Goal: Task Accomplishment & Management: Manage account settings

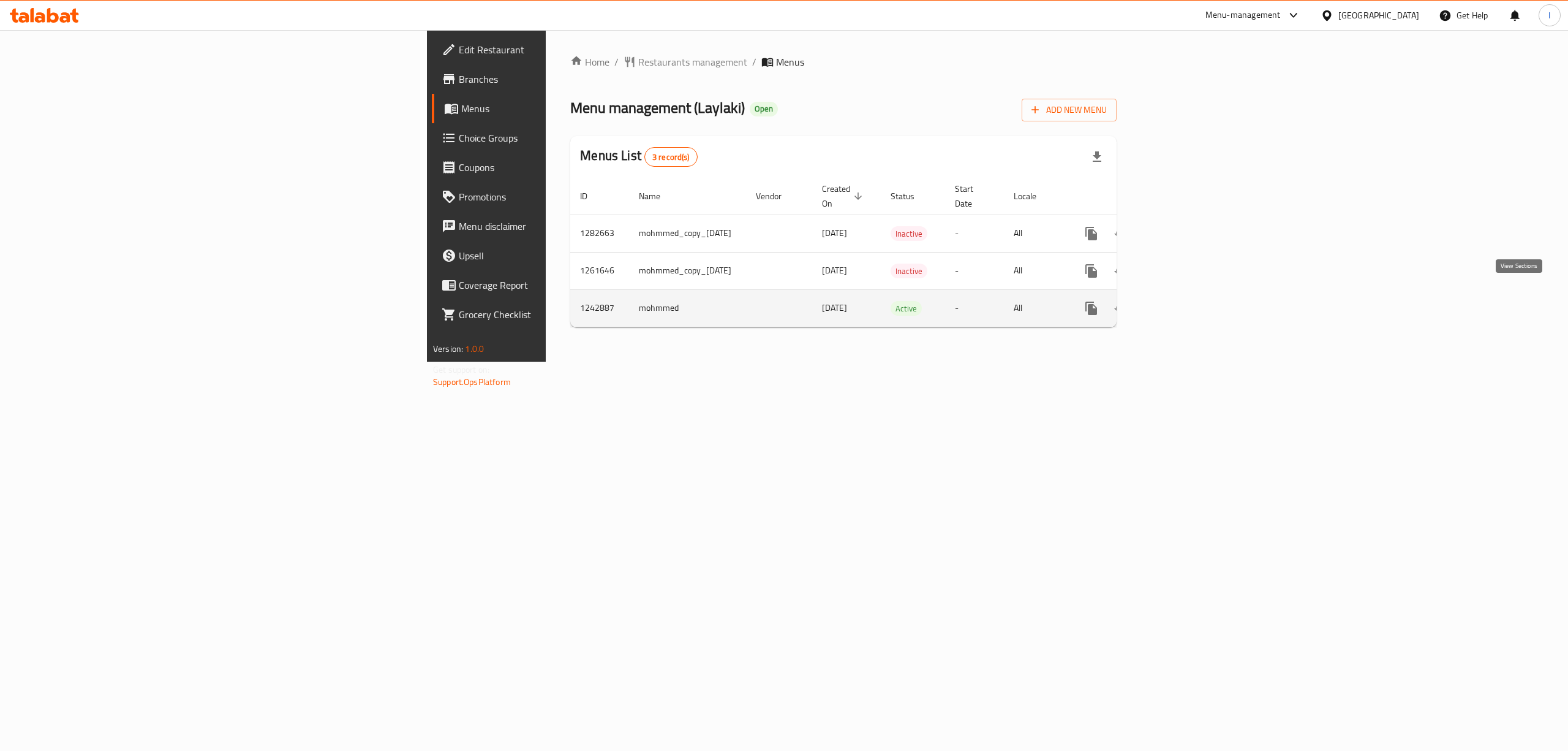
click at [1187, 301] on icon "enhanced table" at bounding box center [1180, 308] width 15 height 15
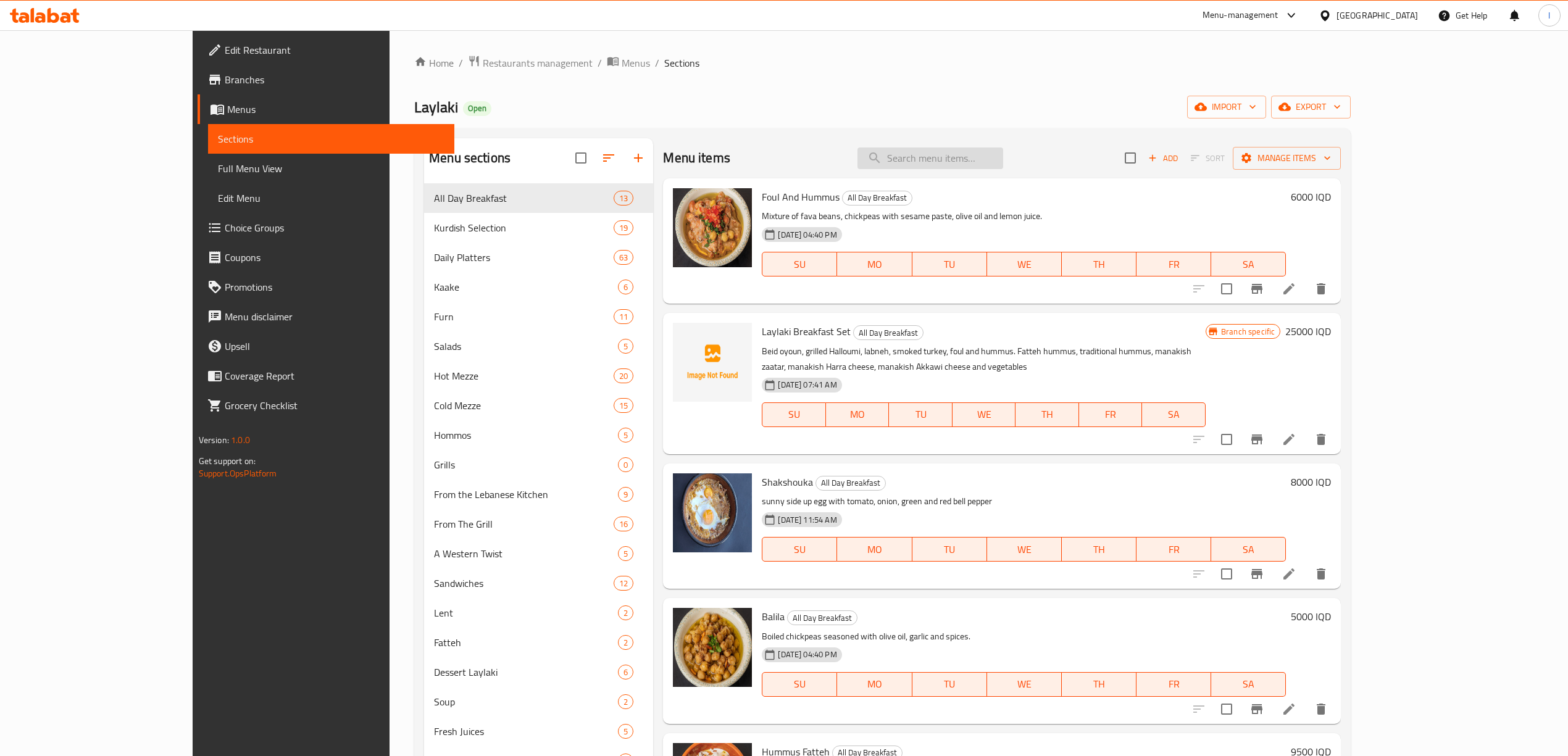
click at [1004, 168] on input "search" at bounding box center [930, 158] width 146 height 22
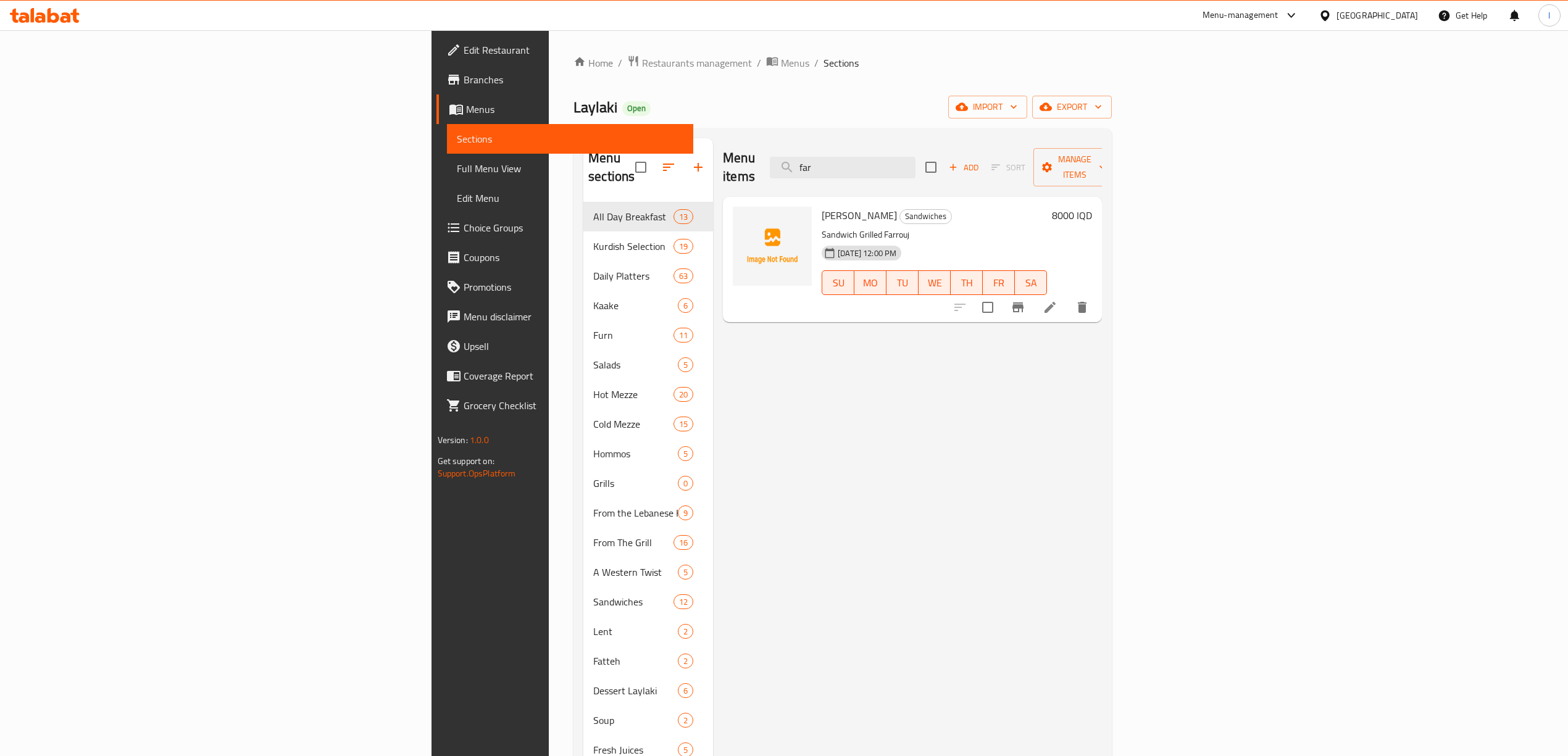
type input "far"
click at [1057, 300] on icon at bounding box center [1050, 307] width 15 height 15
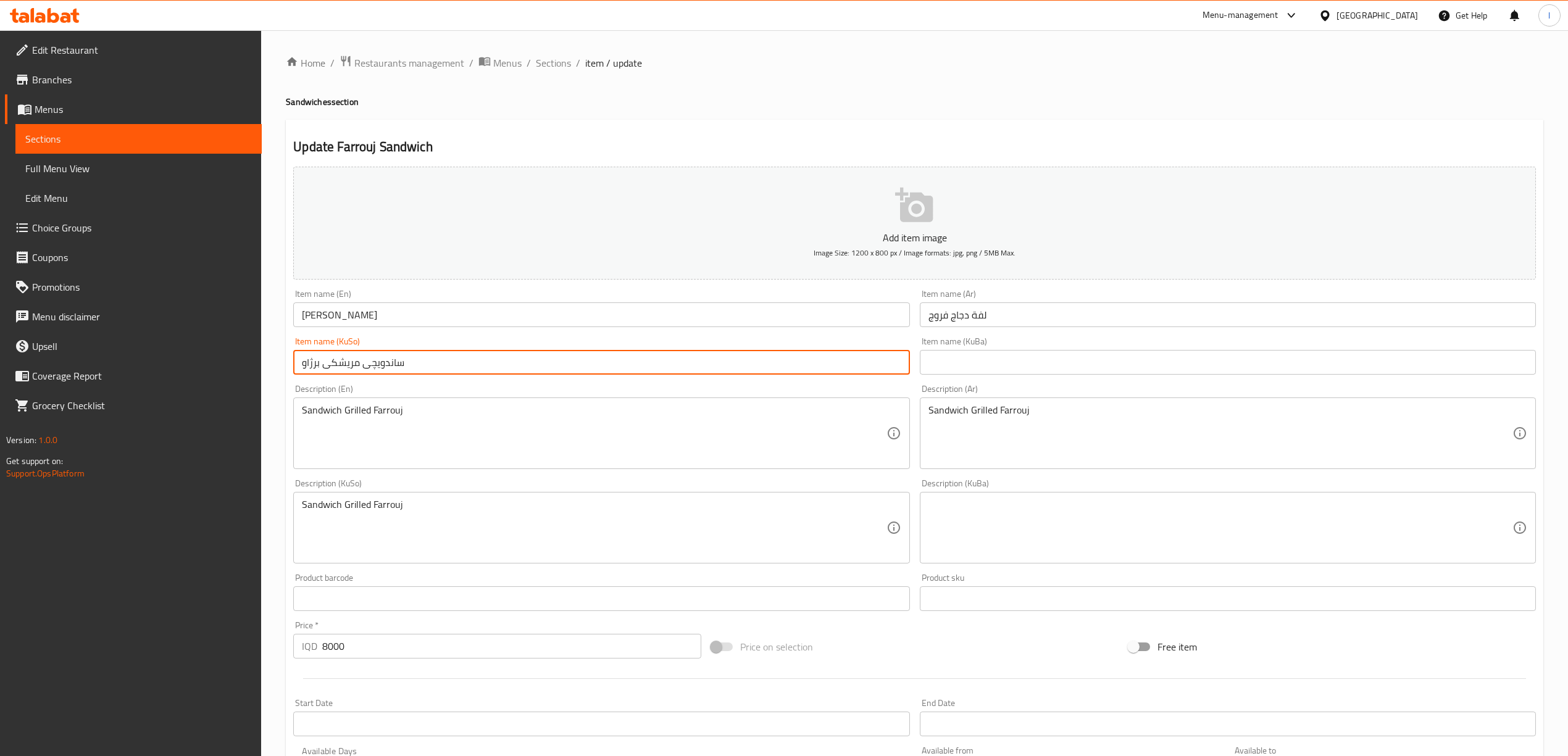
click at [722, 372] on input "ساندویچی مریشکی برژاو" at bounding box center [601, 362] width 616 height 25
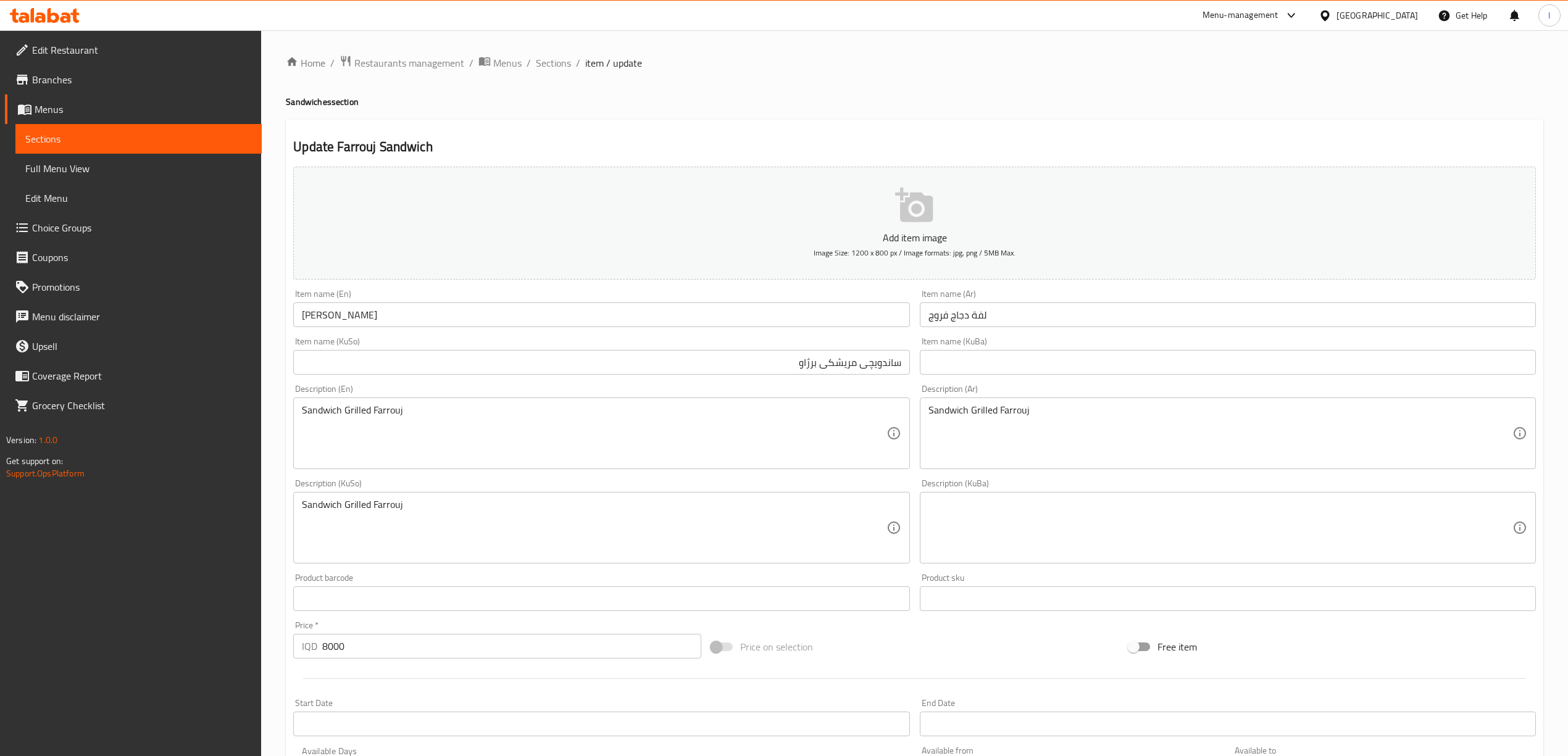
click at [964, 344] on div "Item name (KuBa) Item name (KuBa)" at bounding box center [1227, 356] width 616 height 38
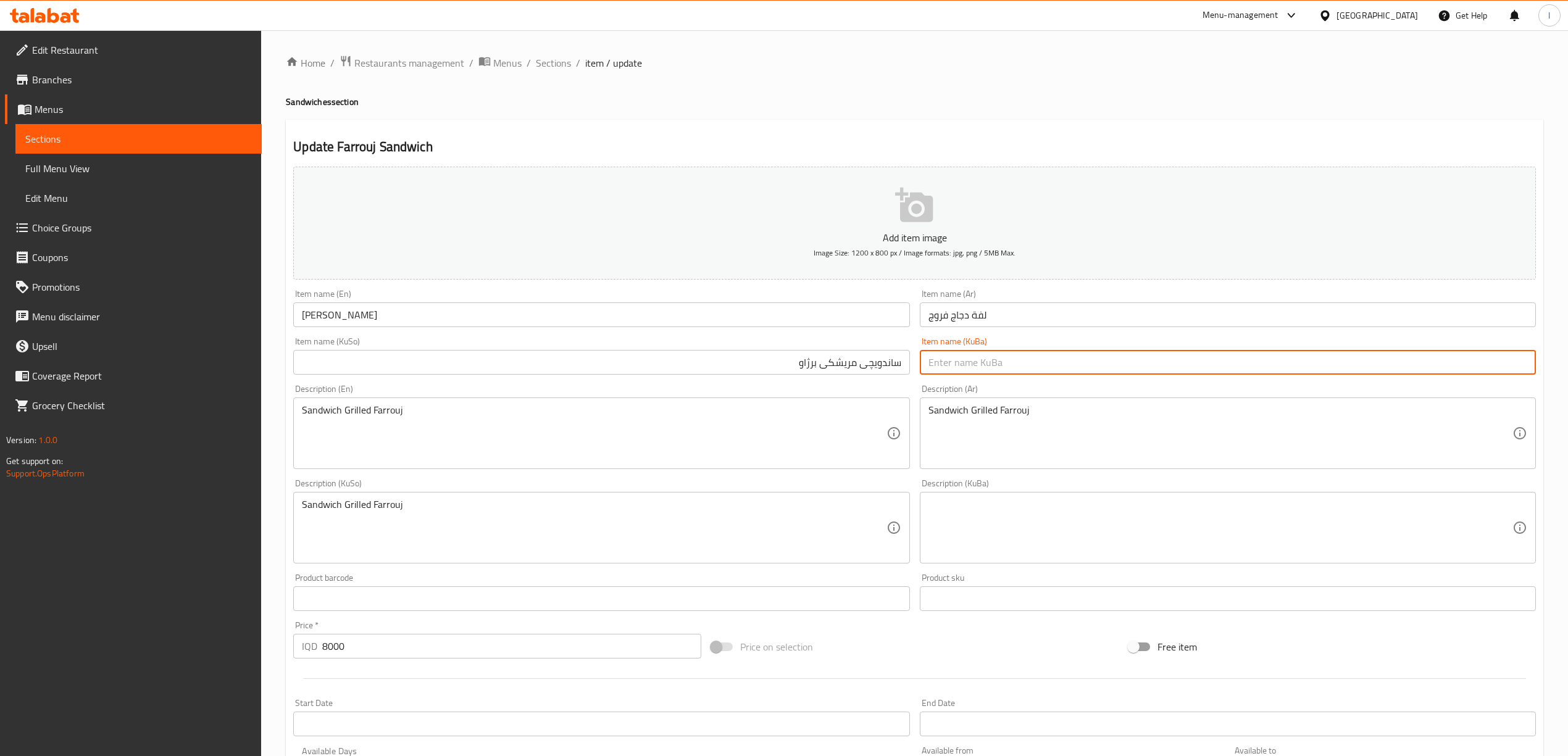
click at [974, 356] on input "text" at bounding box center [1227, 362] width 616 height 25
click at [976, 356] on input "text" at bounding box center [1227, 362] width 616 height 25
click at [1061, 296] on div "Item name (Ar) لفة دجاج فروج Item name (Ar)" at bounding box center [1227, 308] width 616 height 38
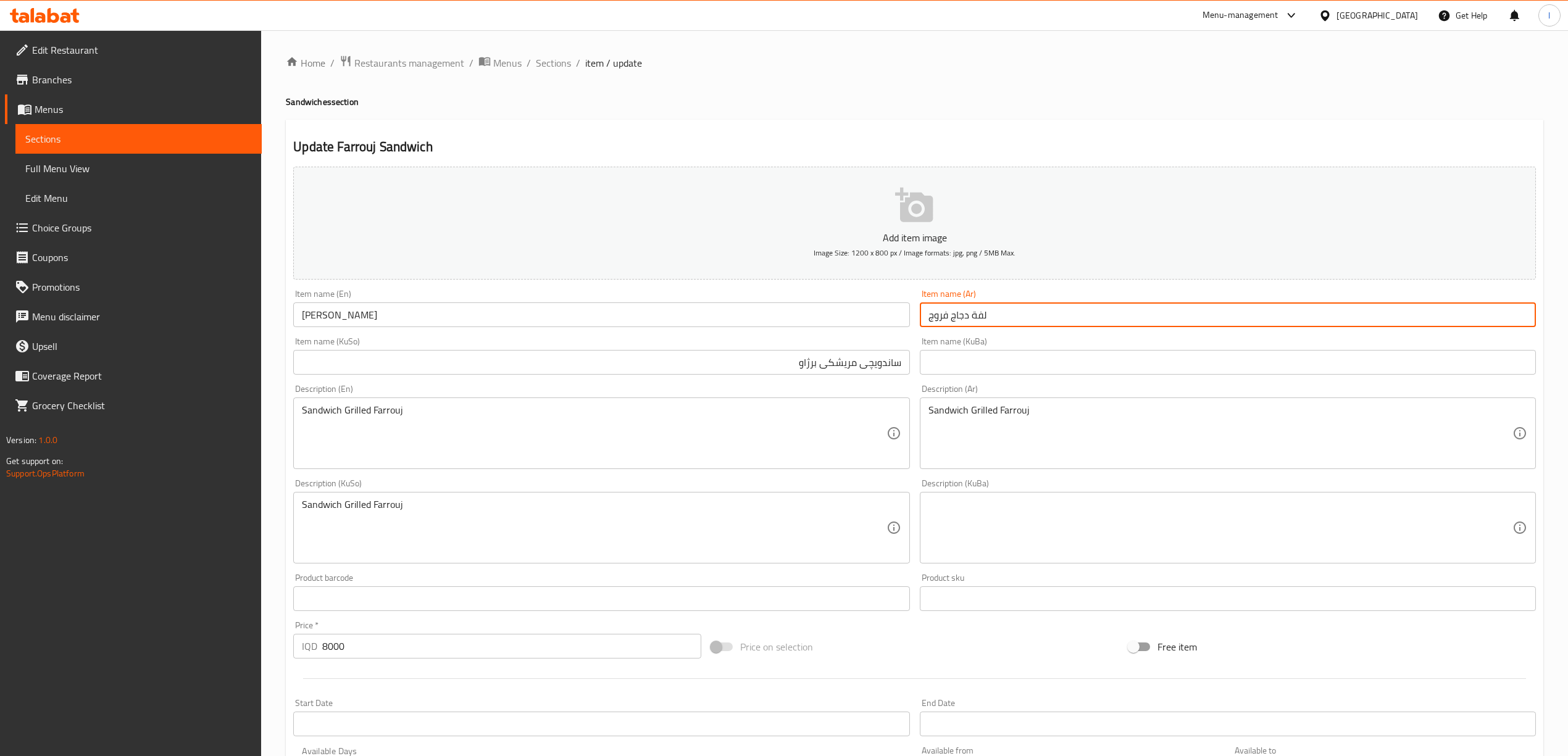
click at [1060, 315] on input "لفة دجاج فروج" at bounding box center [1227, 314] width 616 height 25
click at [552, 310] on input "[PERSON_NAME]" at bounding box center [601, 314] width 616 height 25
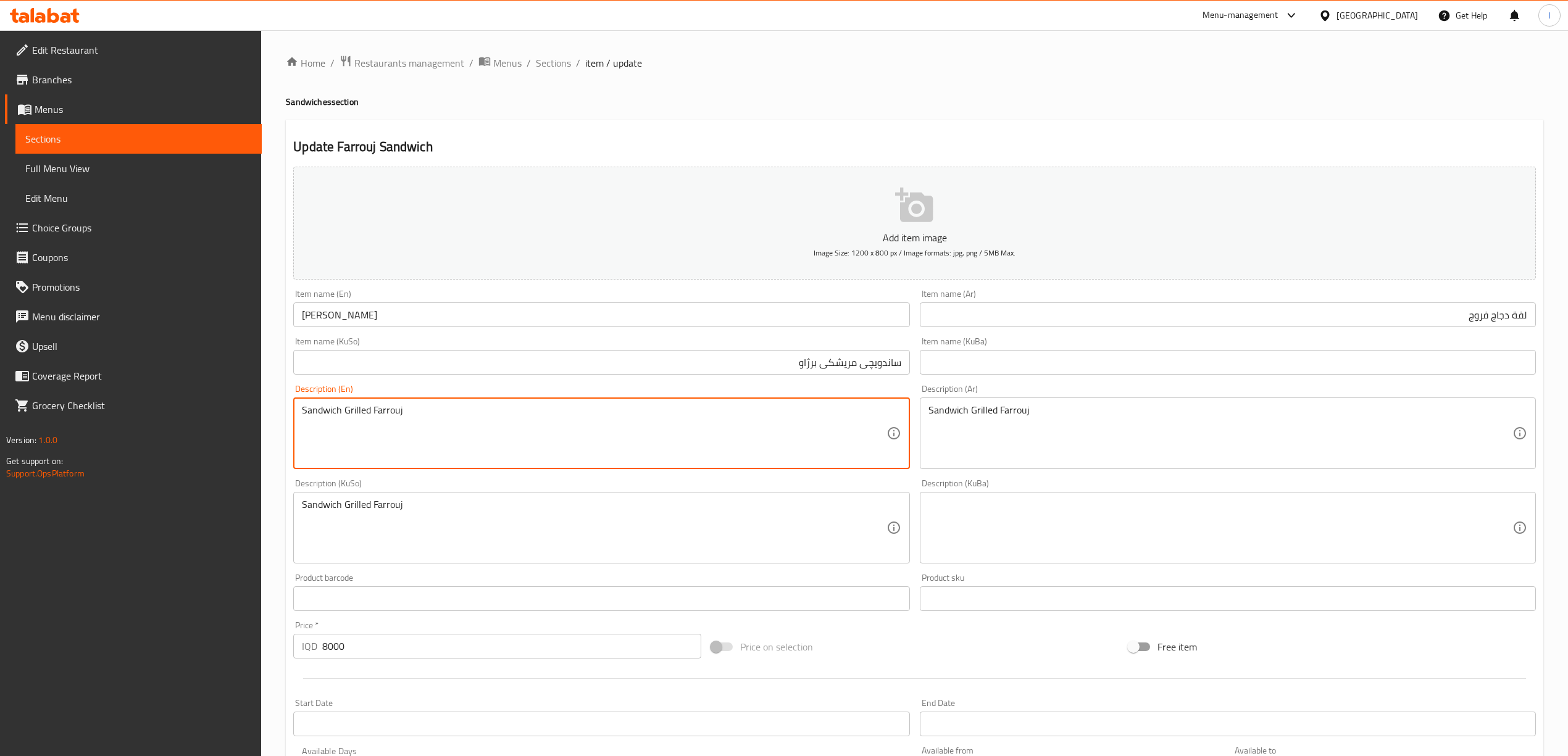
click at [354, 413] on textarea "Sandwich Grilled Farrouj" at bounding box center [593, 434] width 584 height 59
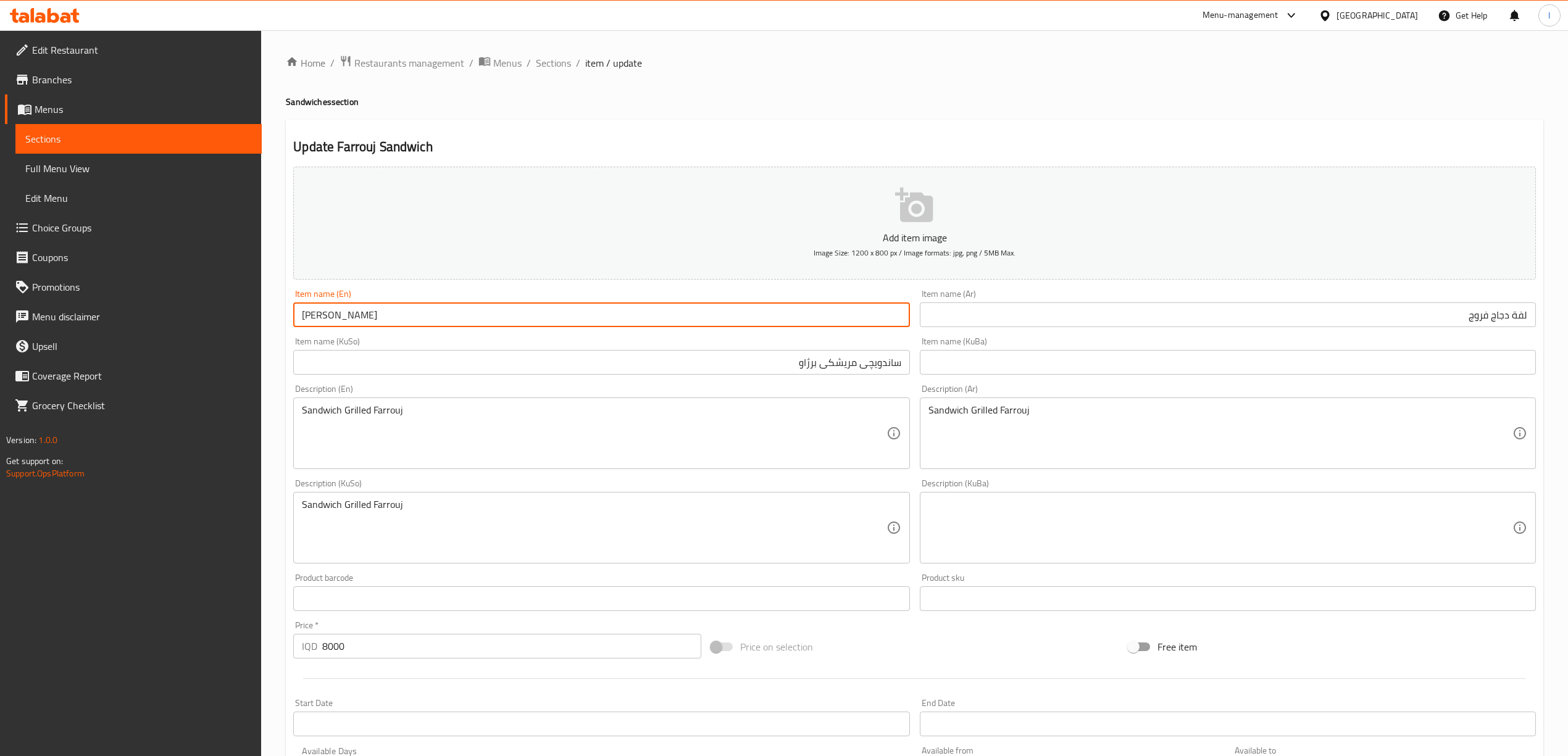
click at [302, 321] on input "[PERSON_NAME]" at bounding box center [601, 314] width 616 height 25
paste input "Grilled"
click at [341, 316] on input "Grilled Farrouj Sandwich" at bounding box center [601, 314] width 616 height 25
paste input "ooj"
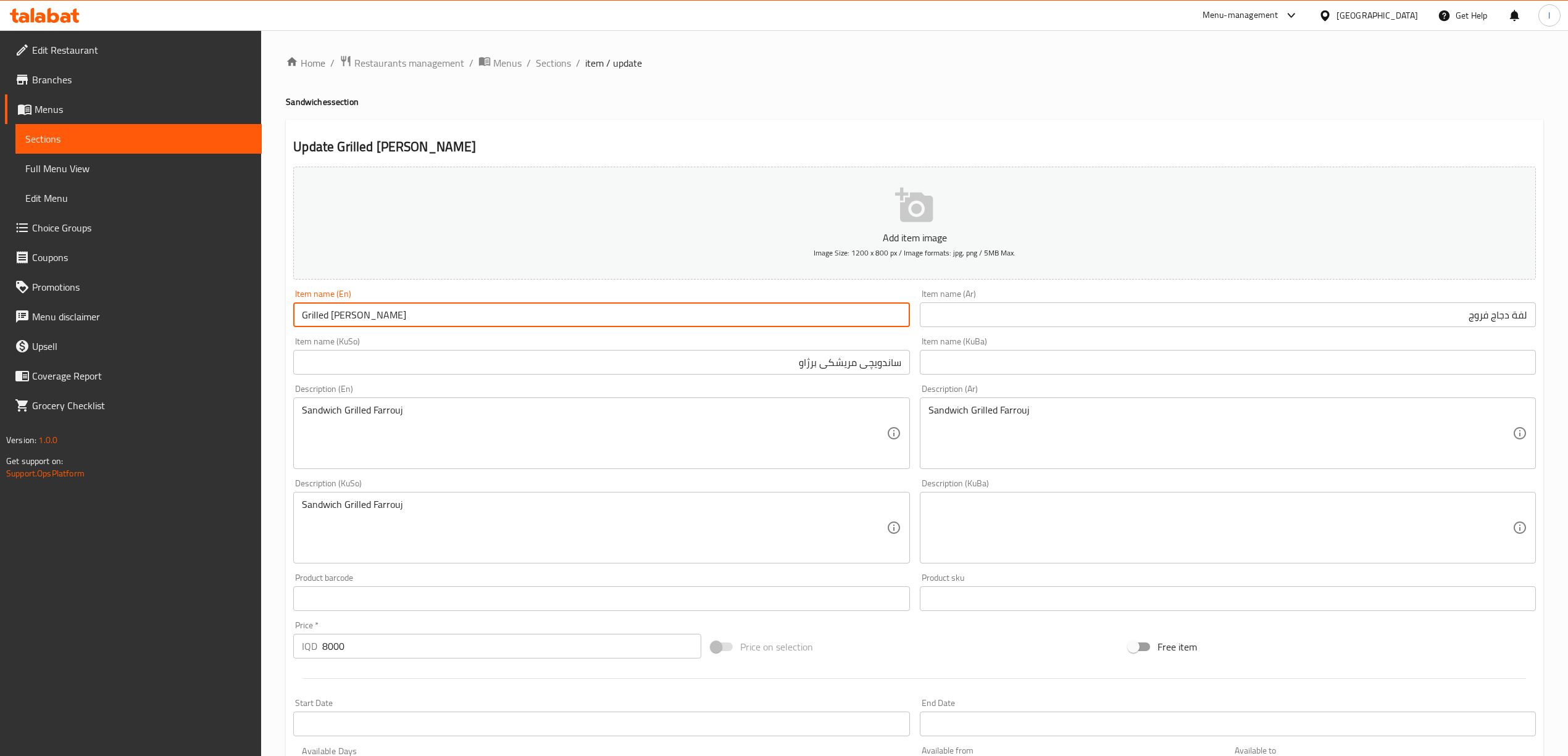
type input "Grilled [PERSON_NAME]"
click at [390, 364] on input "ساندویچی مریشکی برژاو" at bounding box center [601, 362] width 616 height 25
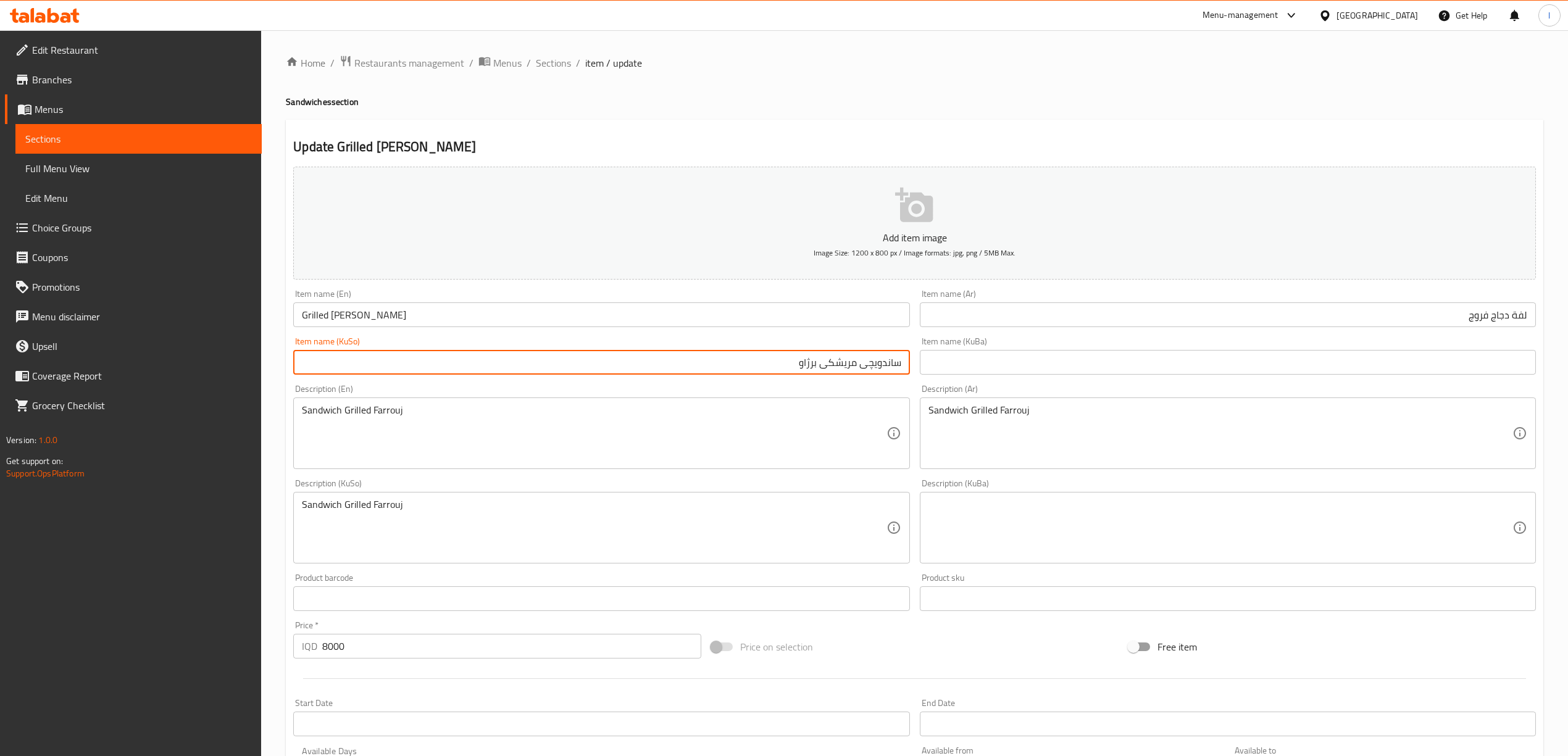
click at [316, 317] on input "Grilled [PERSON_NAME]" at bounding box center [601, 314] width 616 height 25
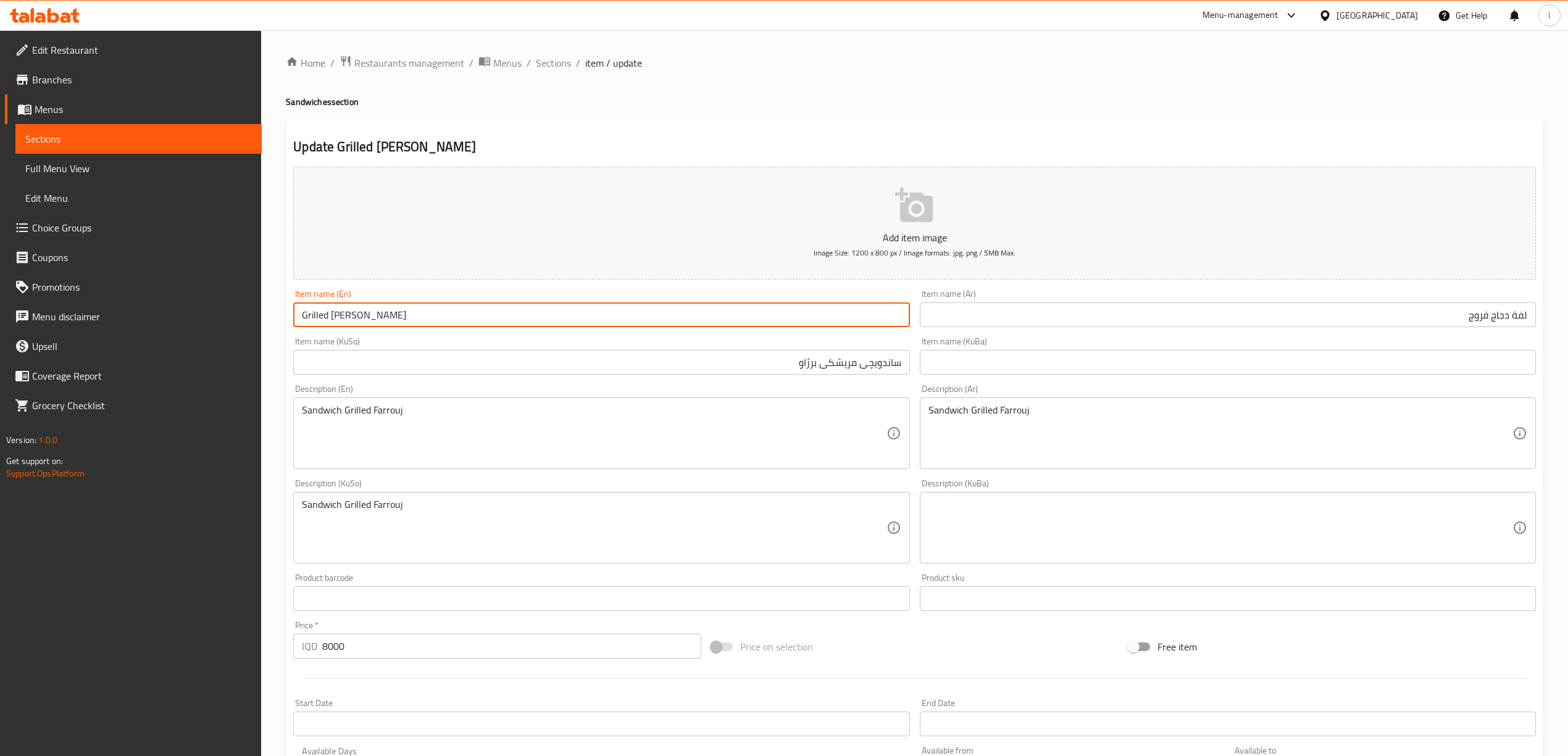
click at [316, 317] on input "Grilled [PERSON_NAME]" at bounding box center [601, 314] width 616 height 25
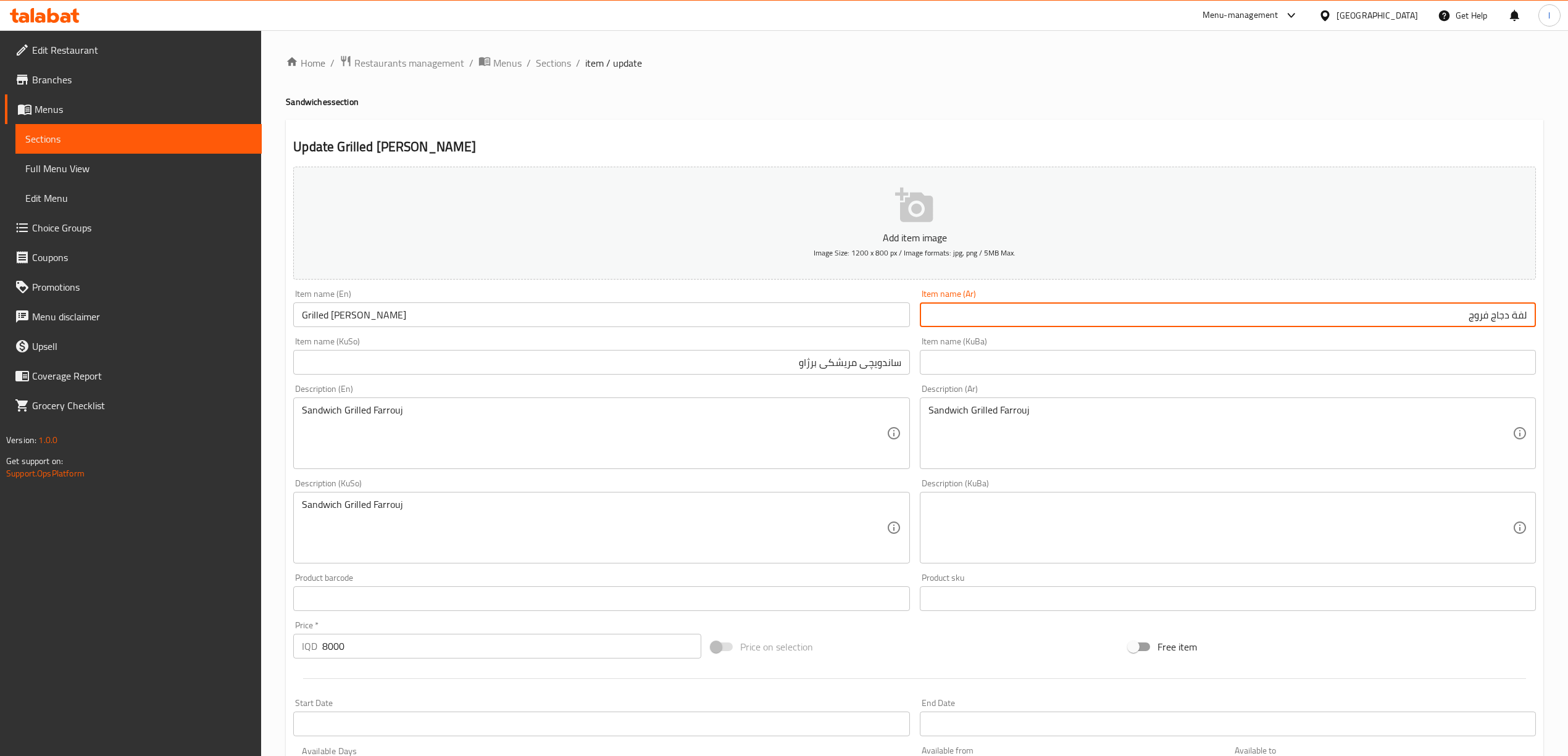
click at [1495, 312] on input "لفة دجاج فروج" at bounding box center [1227, 314] width 616 height 25
click at [1412, 315] on input "لفة فروج" at bounding box center [1227, 314] width 616 height 25
paste input "مشوي"
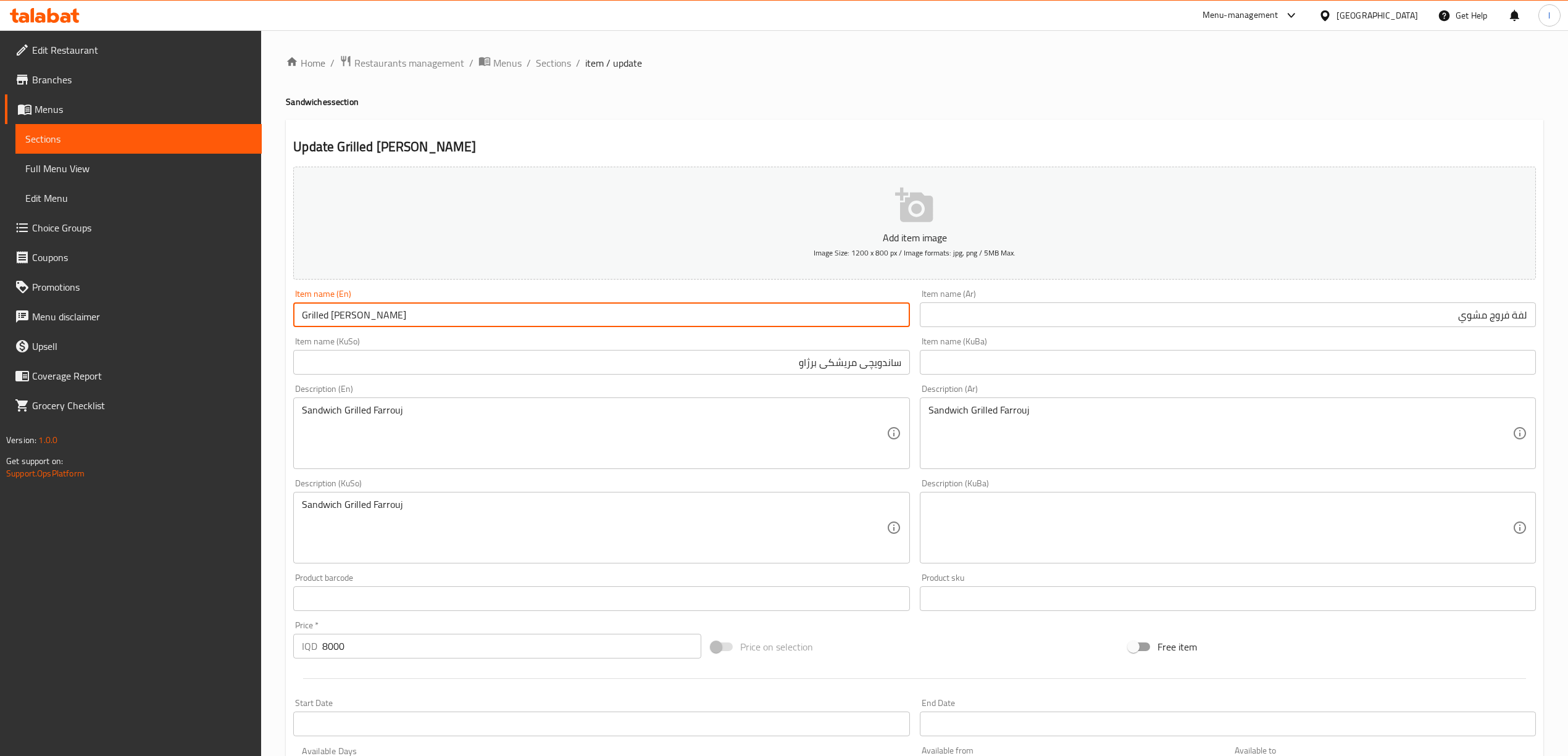
click at [383, 323] on input "Grilled [PERSON_NAME]" at bounding box center [601, 314] width 616 height 25
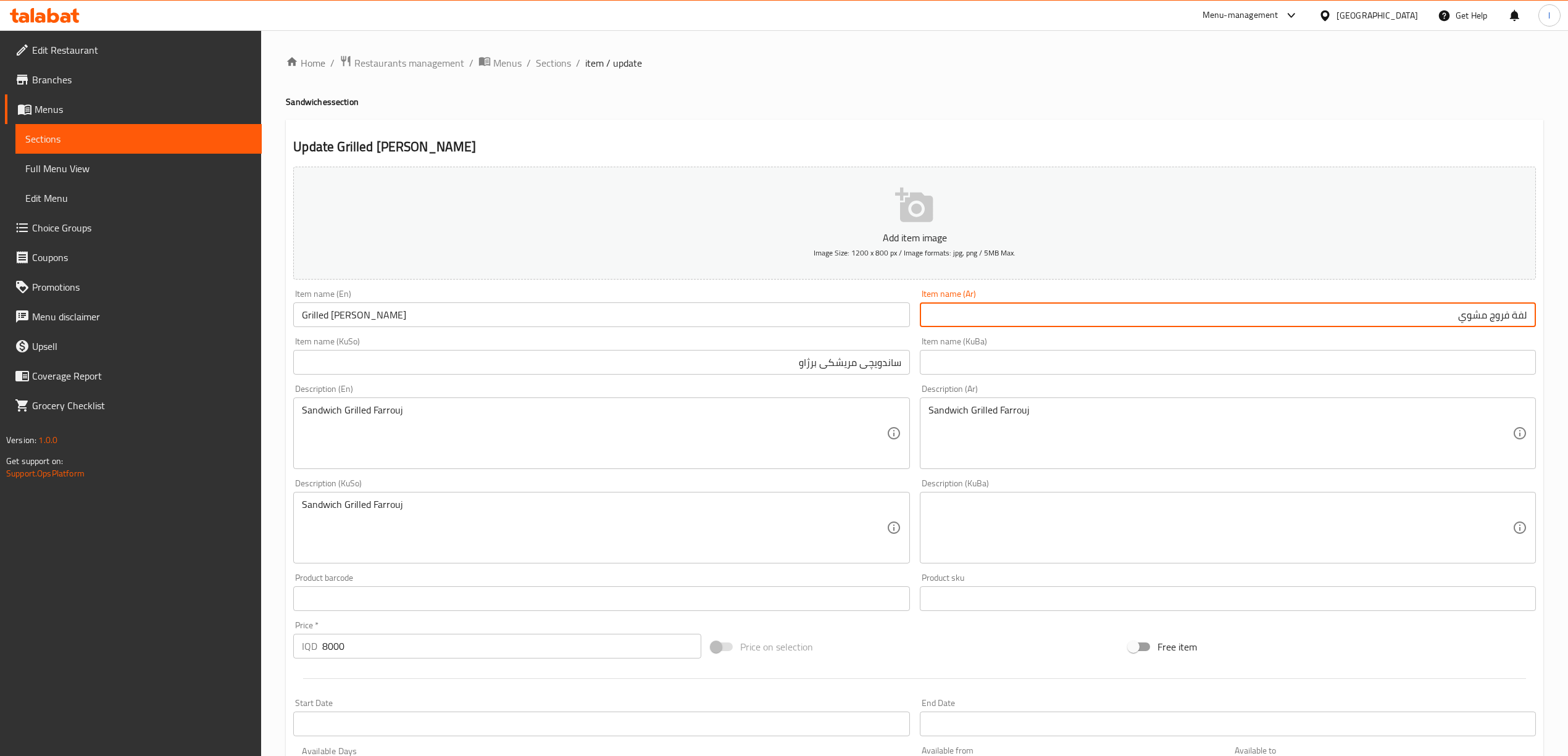
click at [1521, 319] on input "لفة فروج مشوي" at bounding box center [1227, 314] width 616 height 25
paste input "سندويتش"
type input "سندويتش فروج مشوي"
click at [825, 369] on input "ساندویچی مریشکی برژاو" at bounding box center [601, 362] width 616 height 25
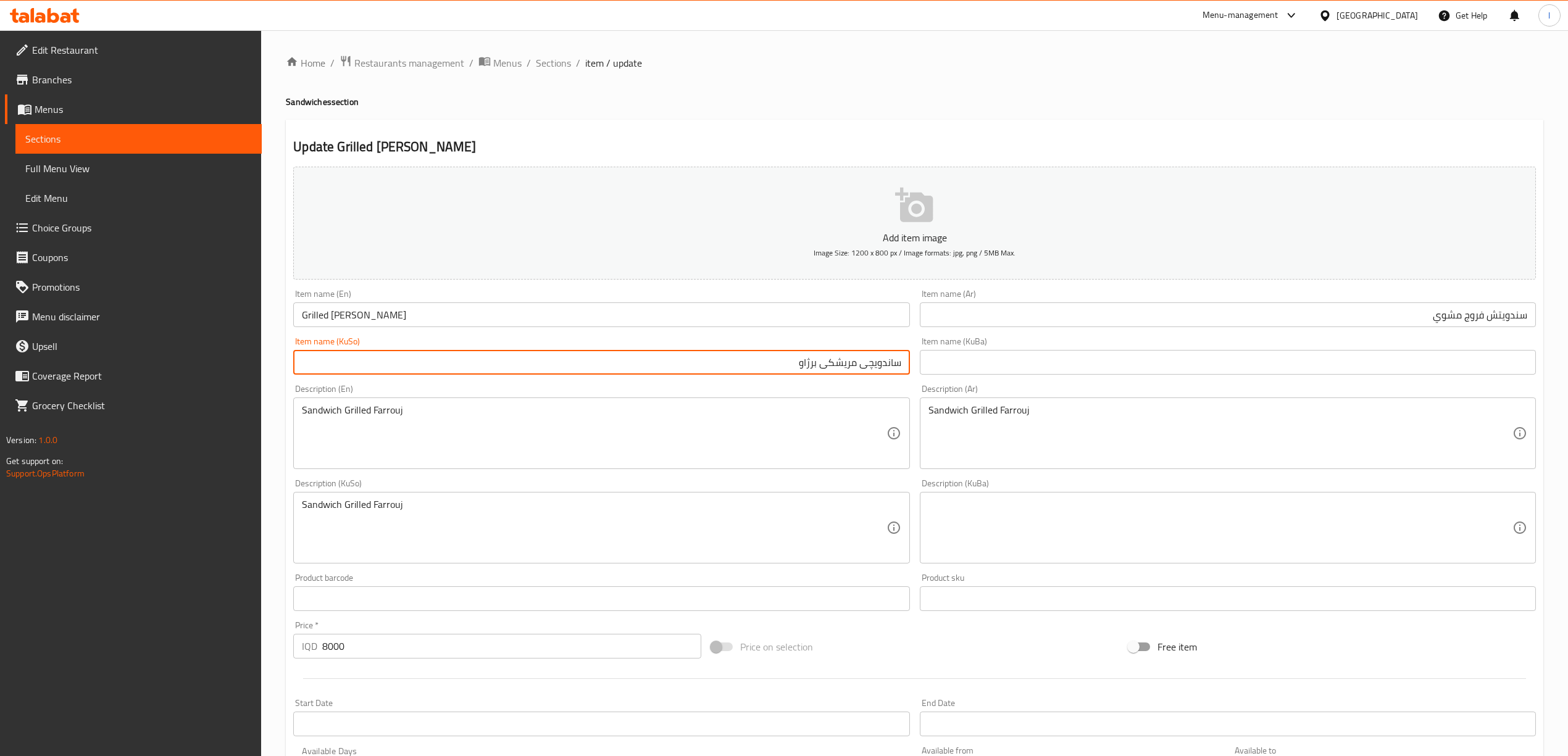
drag, startPoint x: 861, startPoint y: 363, endPoint x: 923, endPoint y: 369, distance: 62.3
click at [923, 369] on div "Add item image Image Size: 1200 x 800 px / Image formats: jpg, png / 5MB Max. I…" at bounding box center [915, 498] width 1253 height 674
paste input "ە"
drag, startPoint x: 741, startPoint y: 366, endPoint x: 966, endPoint y: 369, distance: 225.0
click at [966, 369] on div "Add item image Image Size: 1200 x 800 px / Image formats: jpg, png / 5MB Max. I…" at bounding box center [915, 498] width 1253 height 674
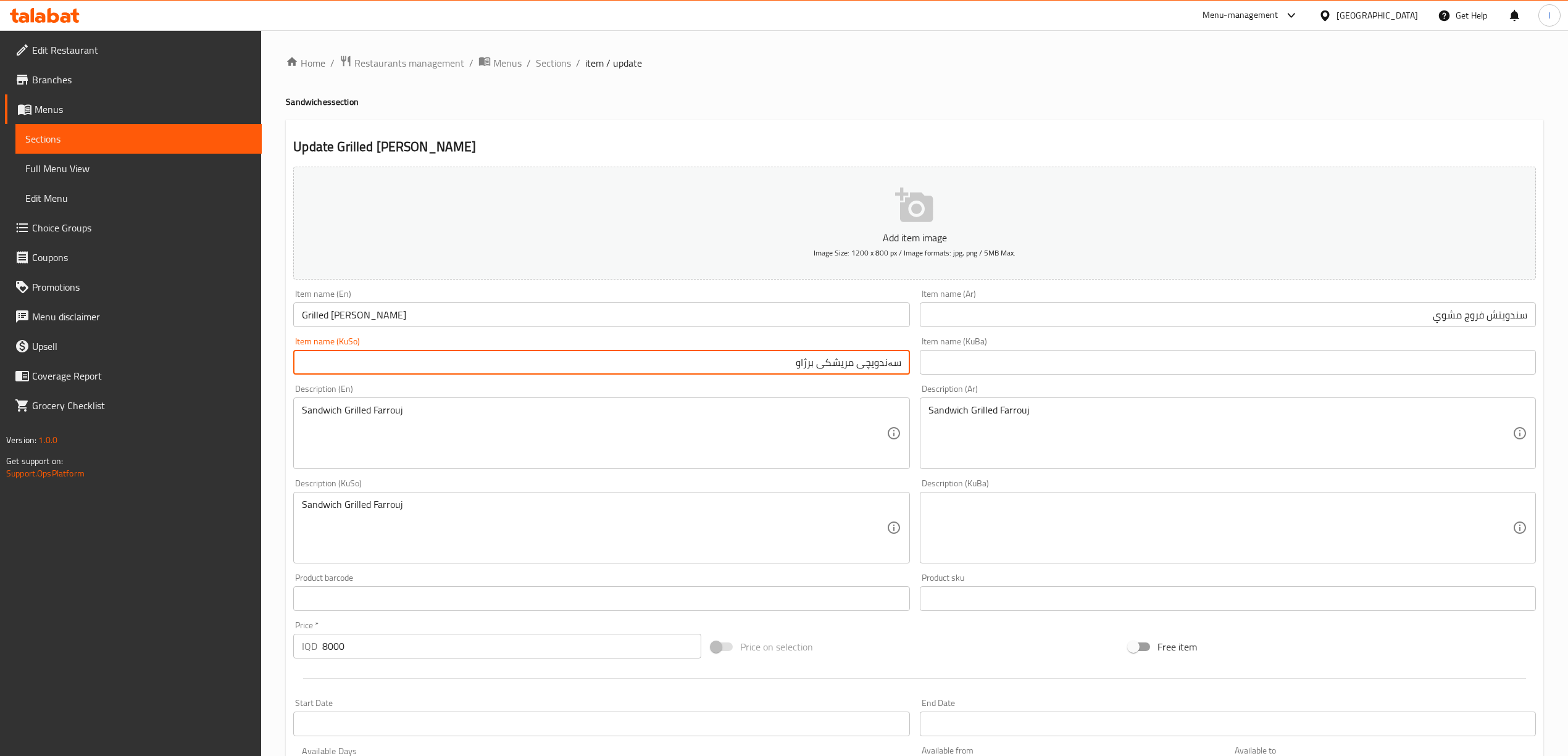
type input "سەندویچی مریشکی برژاو"
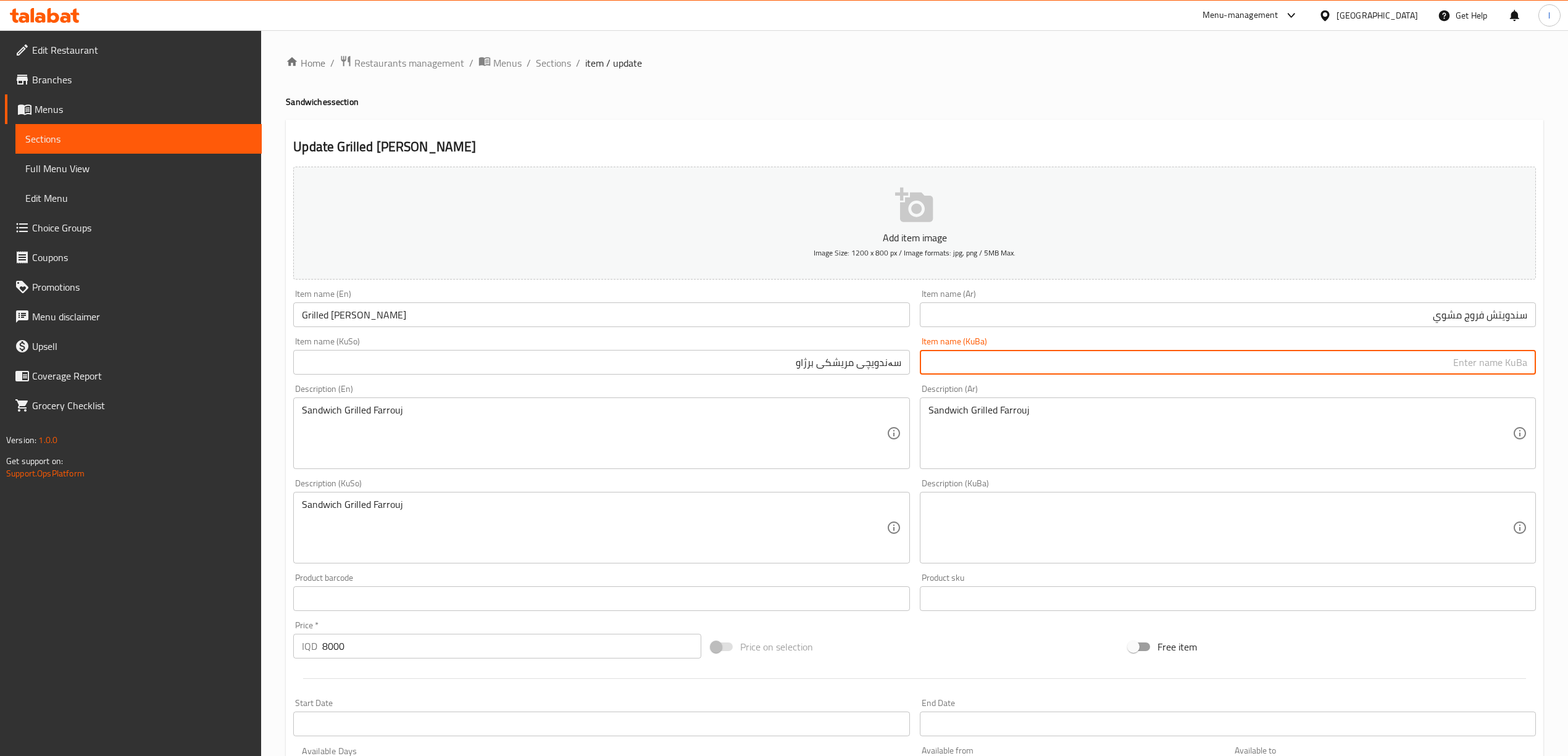
click at [1000, 370] on input "text" at bounding box center [1227, 362] width 616 height 25
paste input "سەندویچی مریشکی برژاو"
type input "سەندویچی مریشکی برژاو"
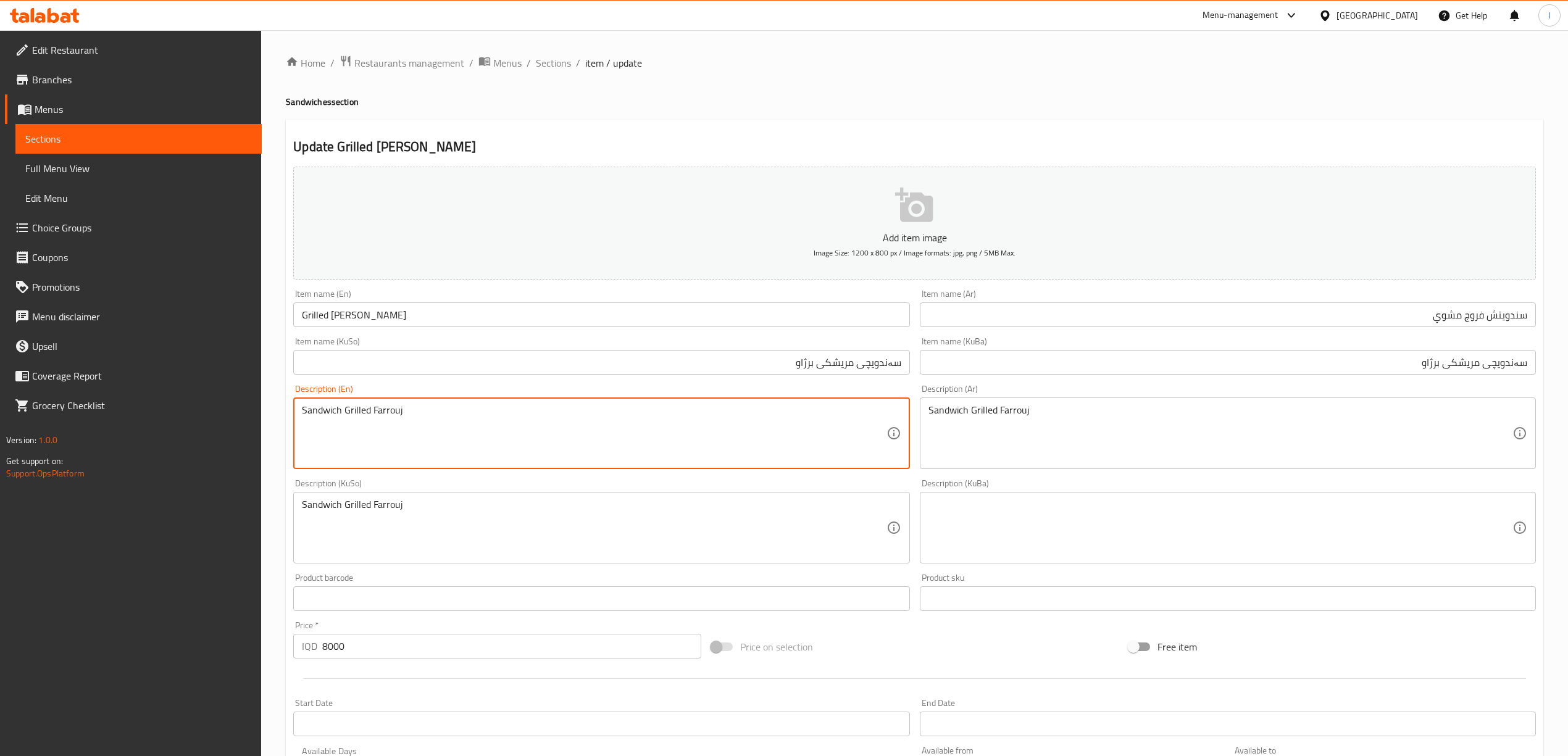
drag, startPoint x: 694, startPoint y: 420, endPoint x: 8, endPoint y: 428, distance: 686.0
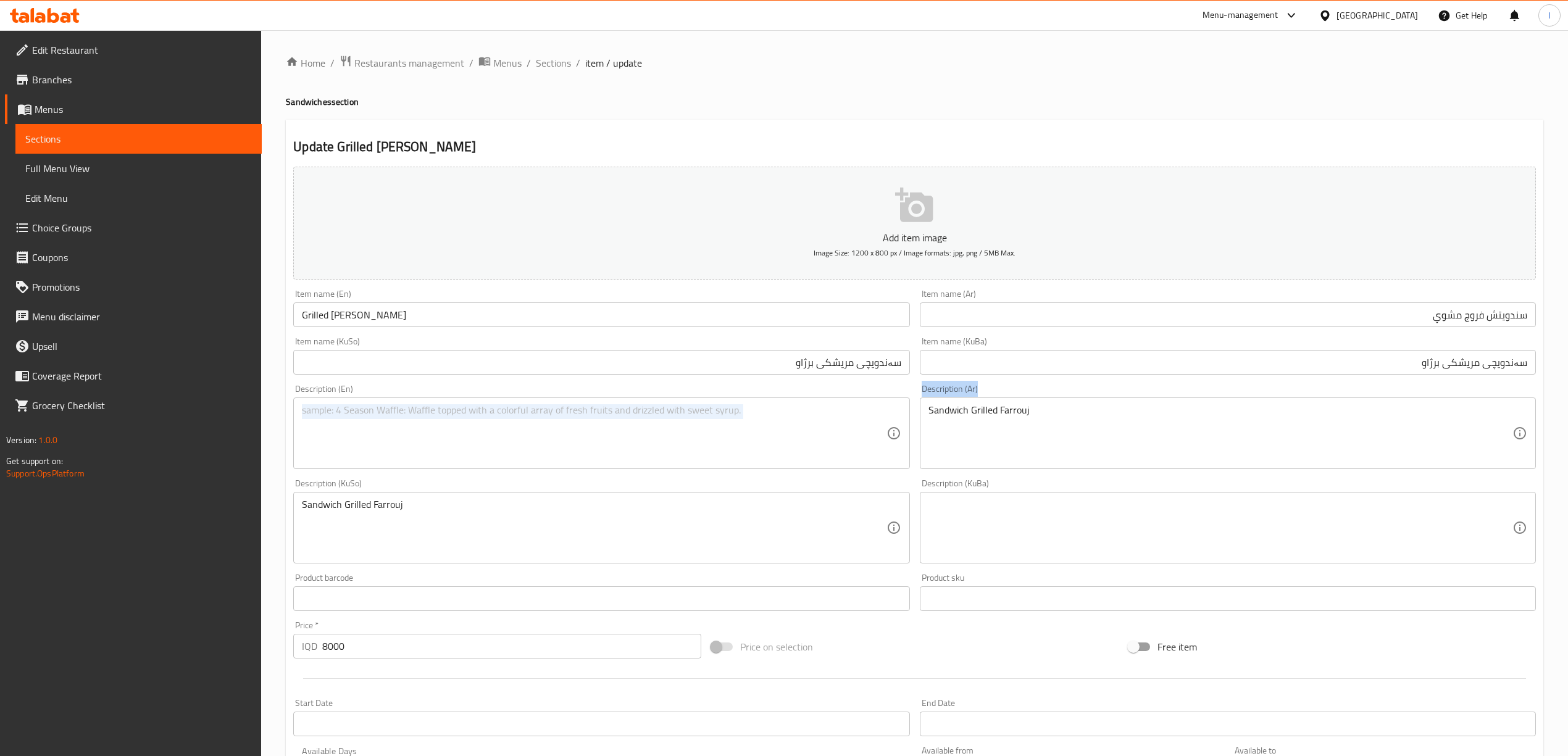
drag, startPoint x: 1078, startPoint y: 389, endPoint x: 703, endPoint y: 426, distance: 376.8
click at [703, 426] on div "Add item image Image Size: 1200 x 800 px / Image formats: jpg, png / 5MB Max. I…" at bounding box center [915, 498] width 1253 height 674
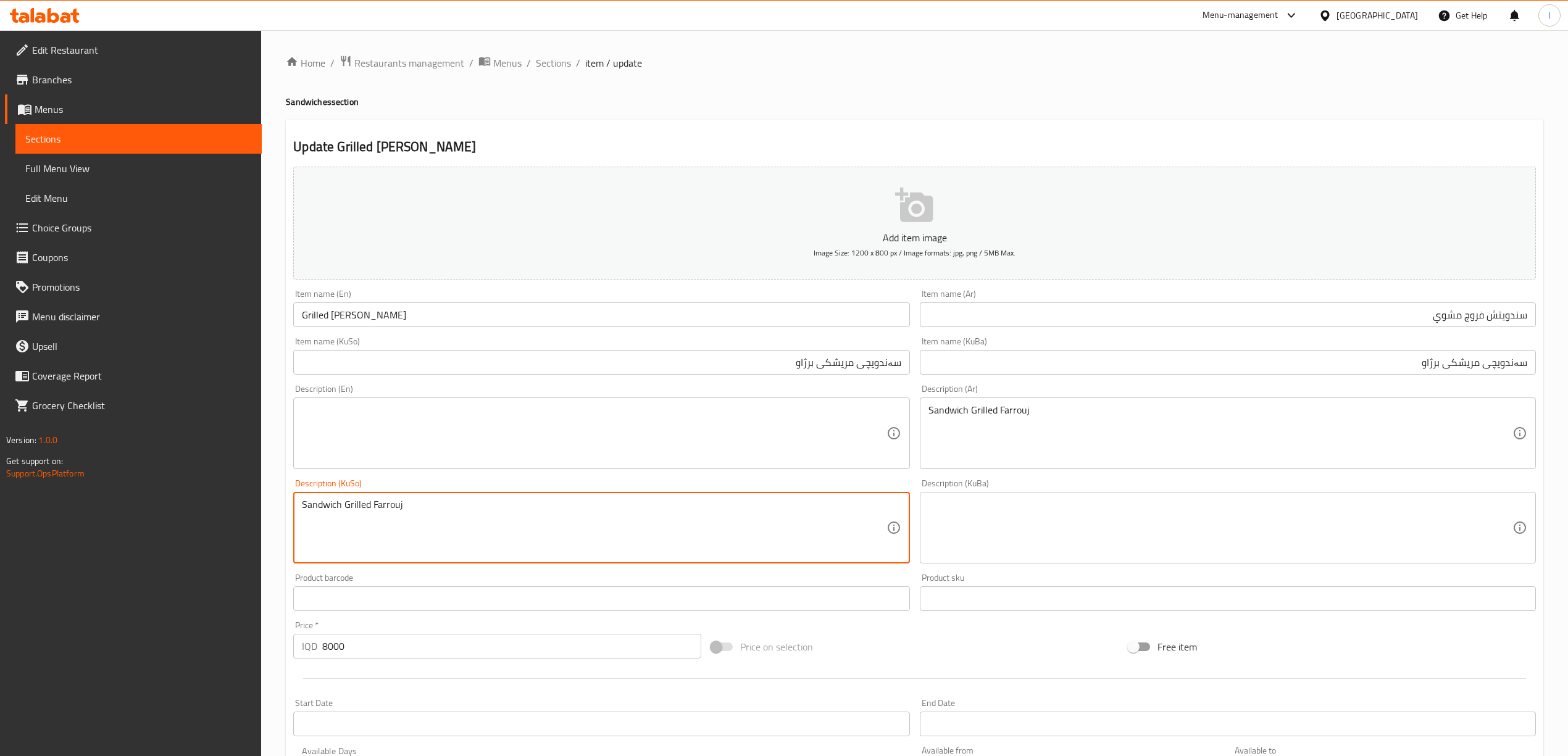
drag, startPoint x: 450, startPoint y: 511, endPoint x: 110, endPoint y: 545, distance: 341.7
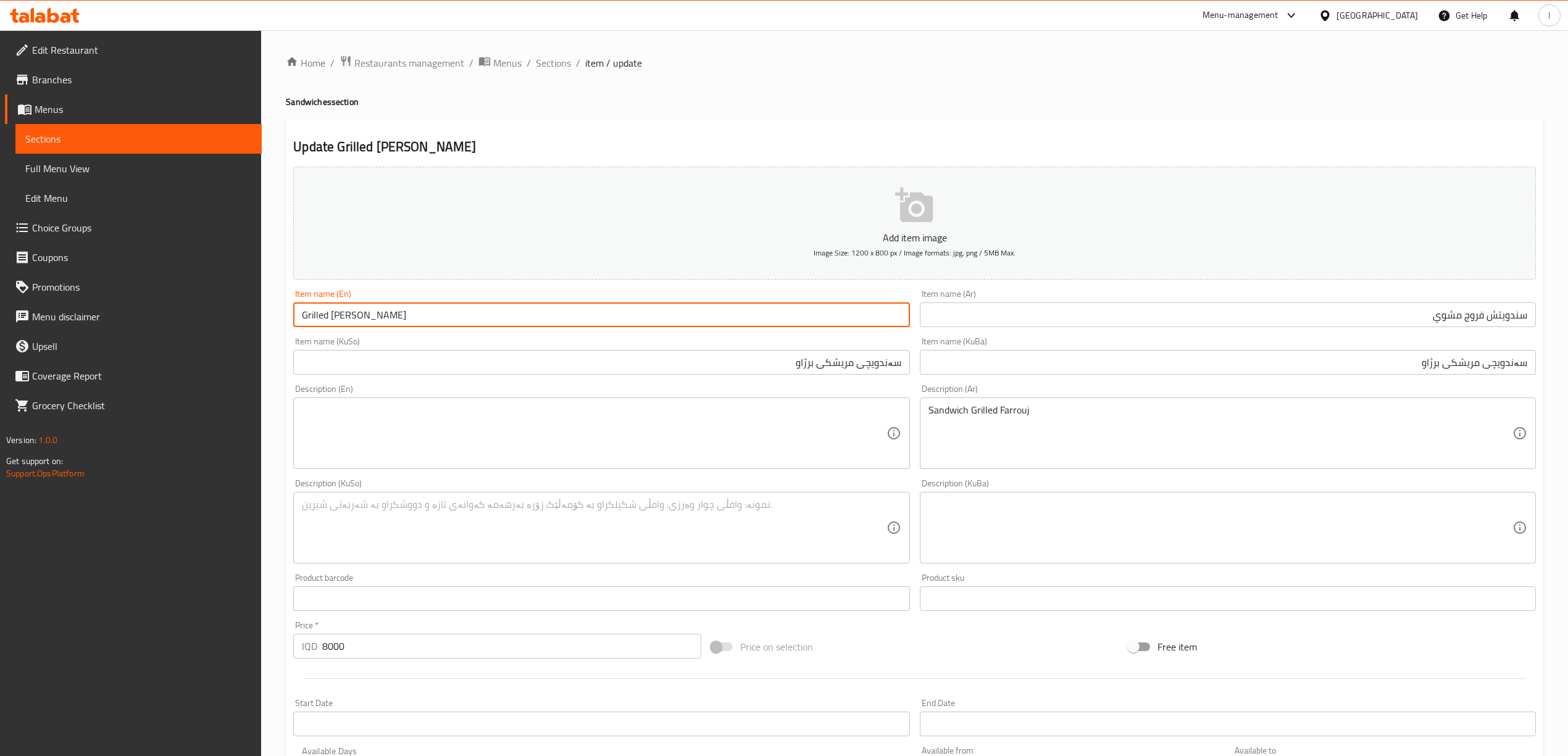
drag, startPoint x: 425, startPoint y: 310, endPoint x: 211, endPoint y: 327, distance: 214.7
click at [211, 327] on div "Edit Restaurant Branches Menus Sections Full Menu View Edit Menu Choice Groups …" at bounding box center [784, 522] width 1568 height 983
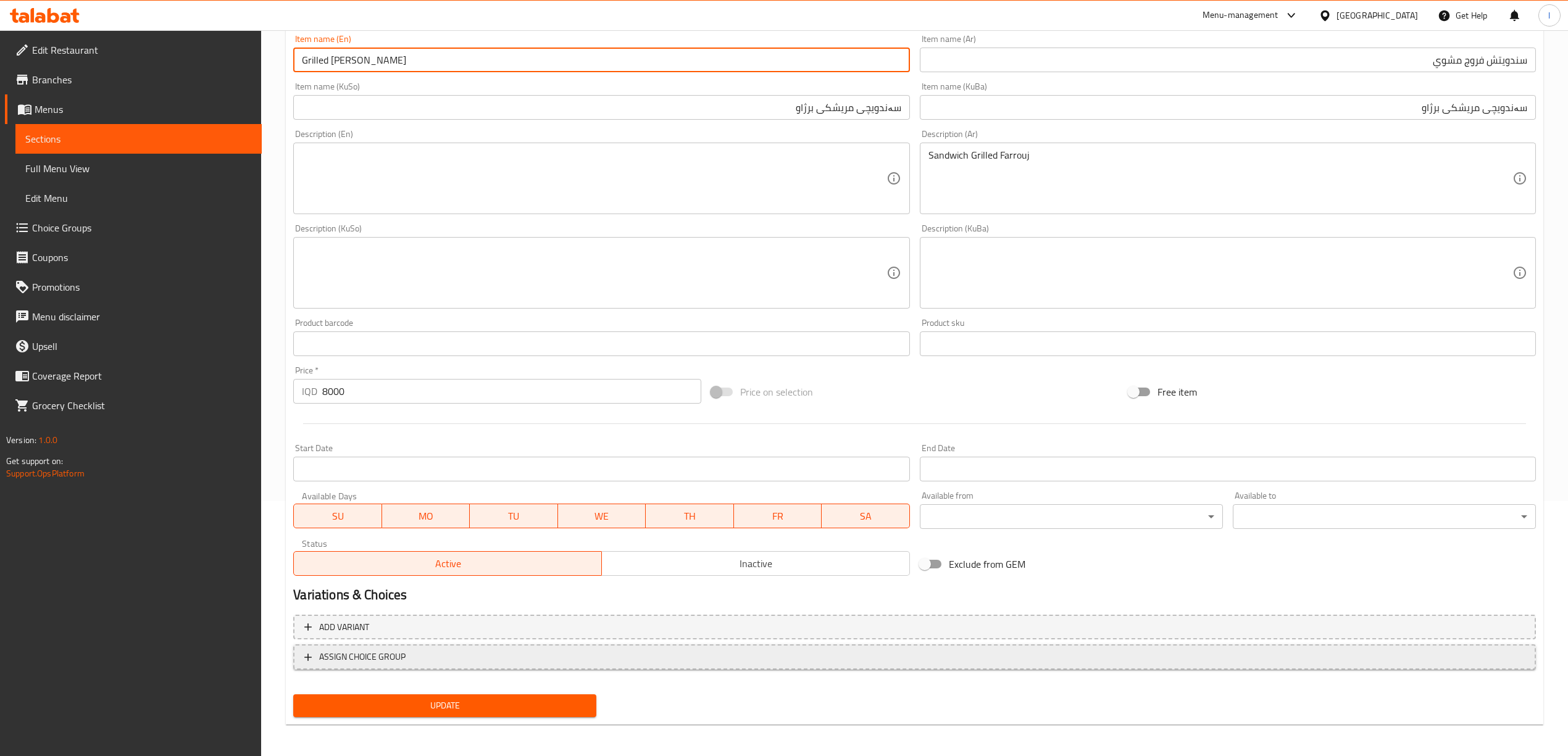
scroll to position [258, 0]
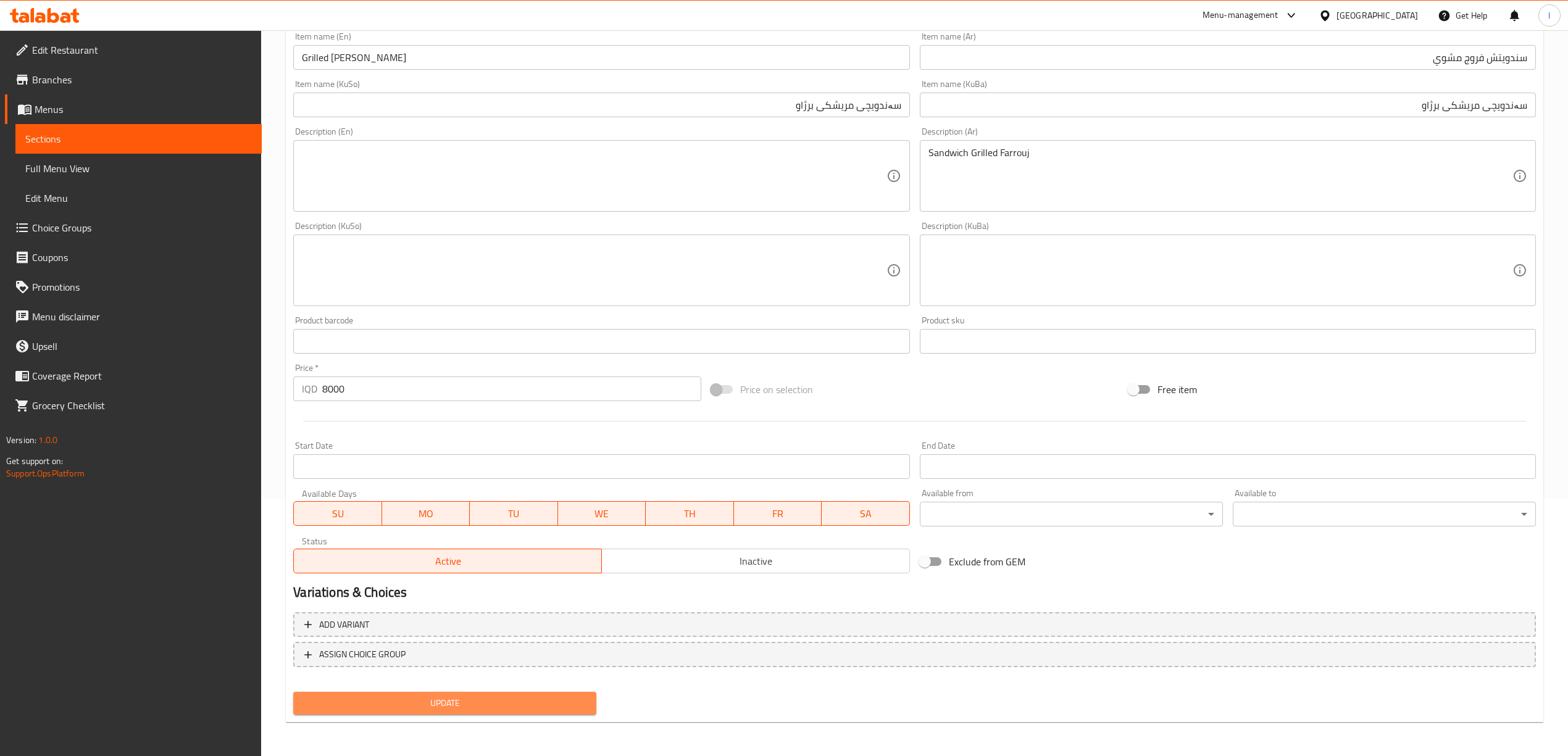
click at [401, 693] on button "Update" at bounding box center [444, 703] width 303 height 23
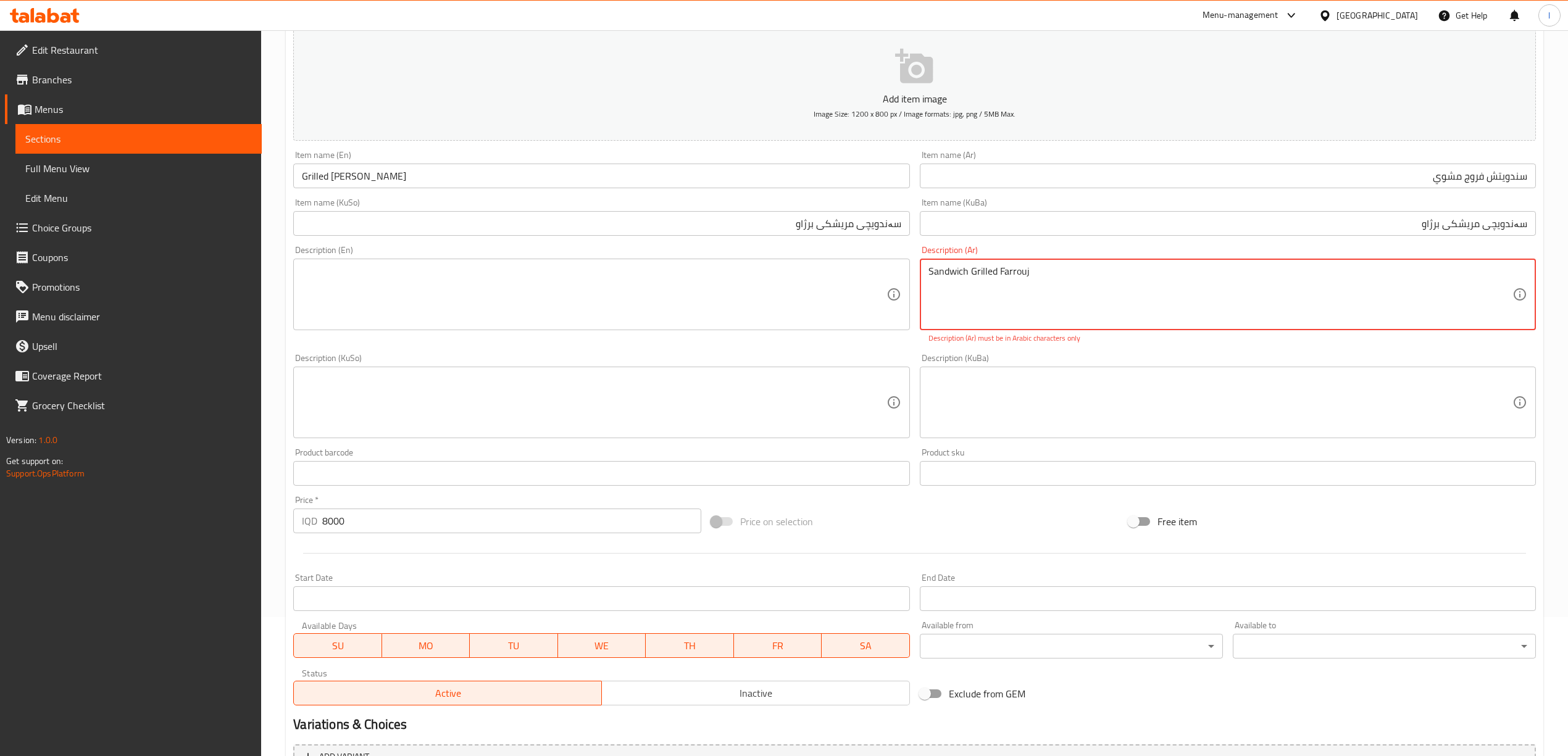
scroll to position [11, 0]
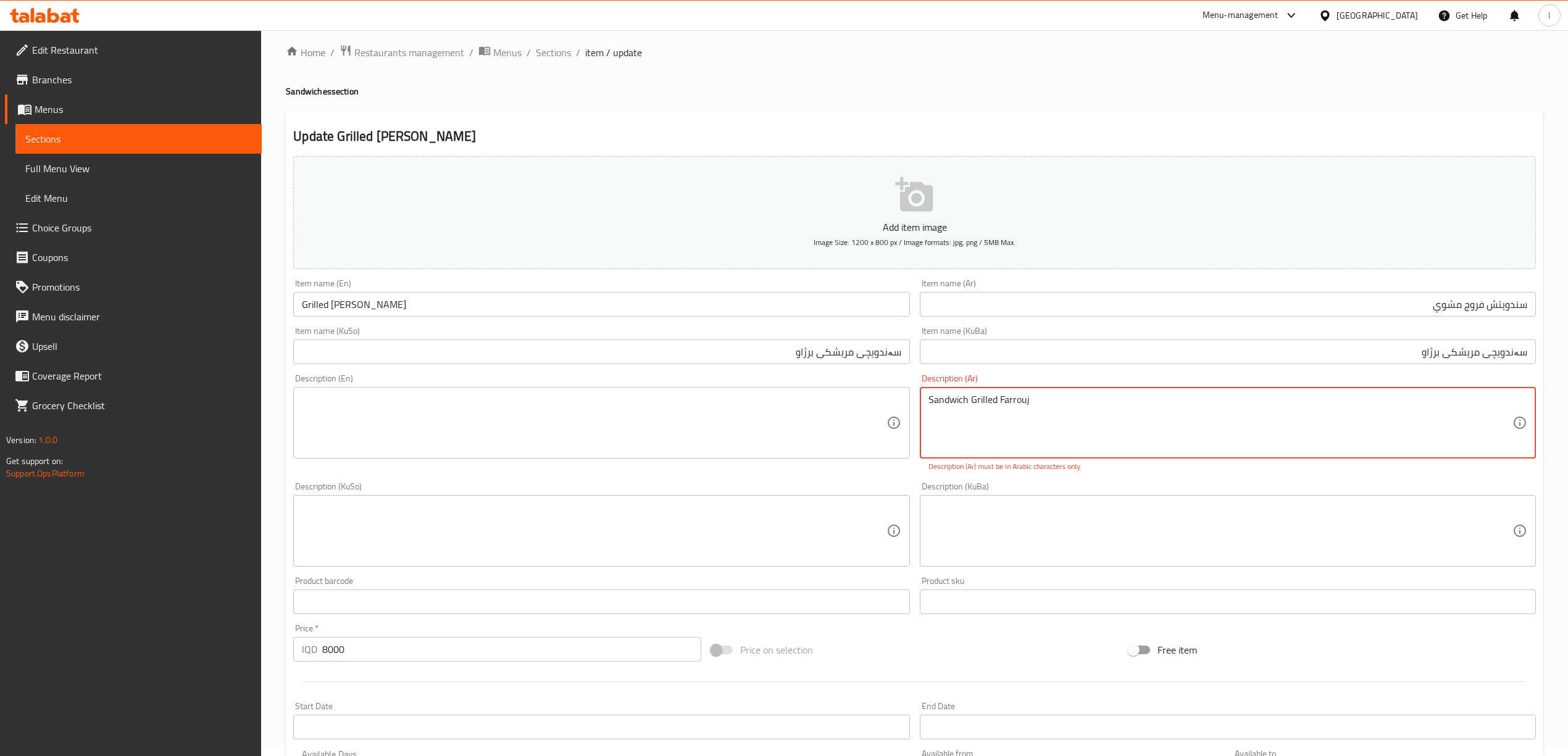
drag, startPoint x: 1114, startPoint y: 430, endPoint x: 663, endPoint y: 398, distance: 452.1
click at [674, 398] on div "Add item image Image Size: 1200 x 800 px / Image formats: jpg, png / 5MB Max. I…" at bounding box center [915, 495] width 1253 height 687
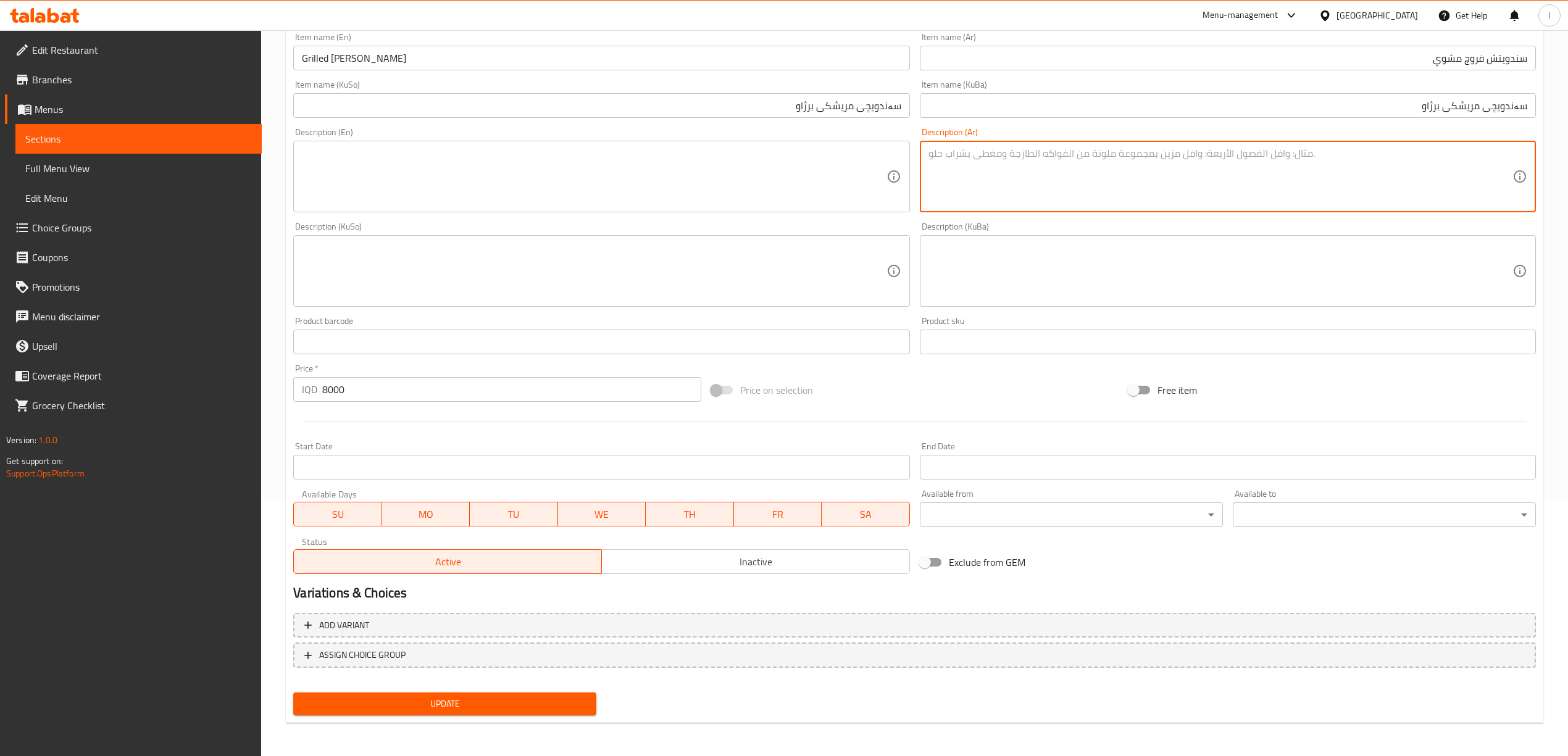
scroll to position [258, 0]
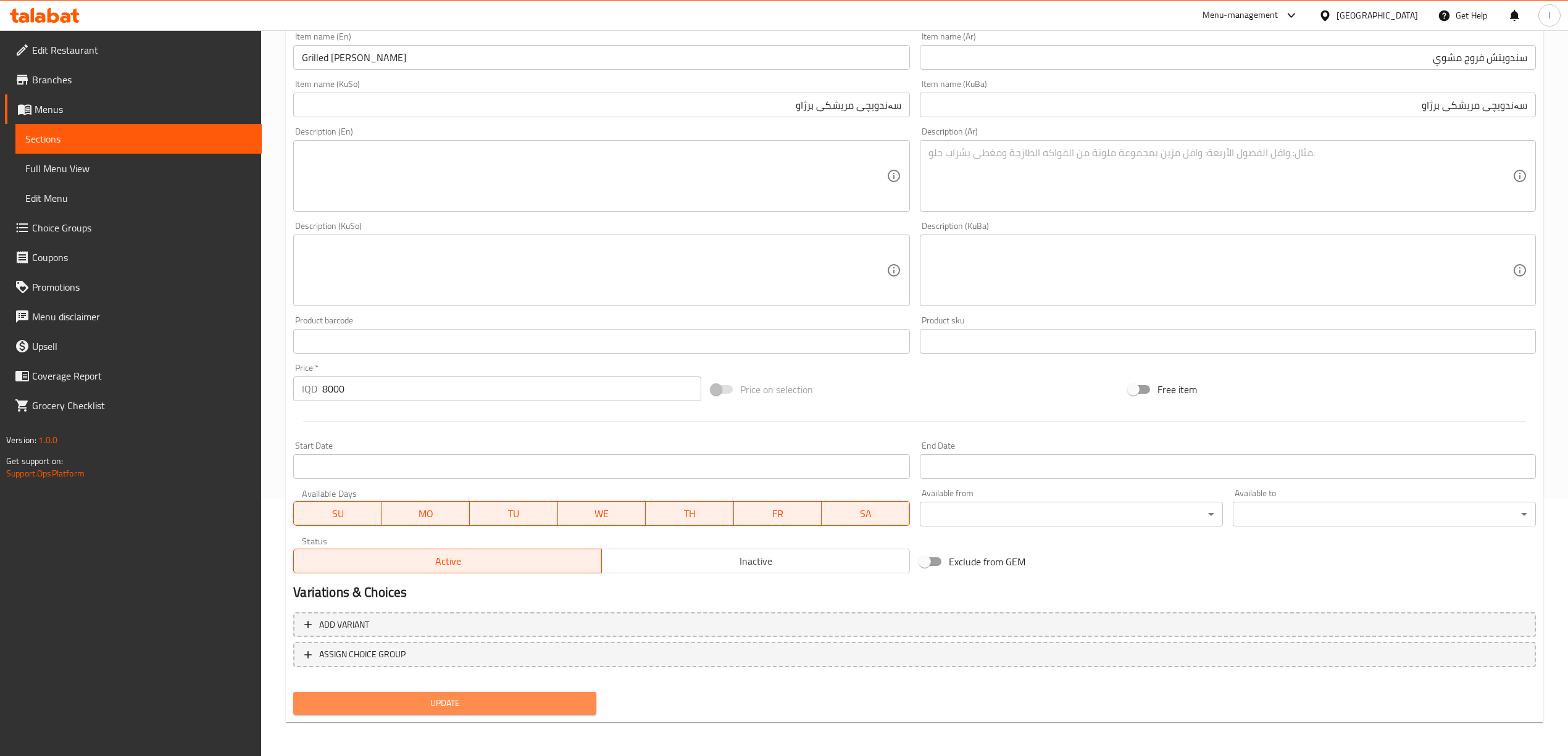
click at [549, 707] on span "Update" at bounding box center [444, 703] width 283 height 15
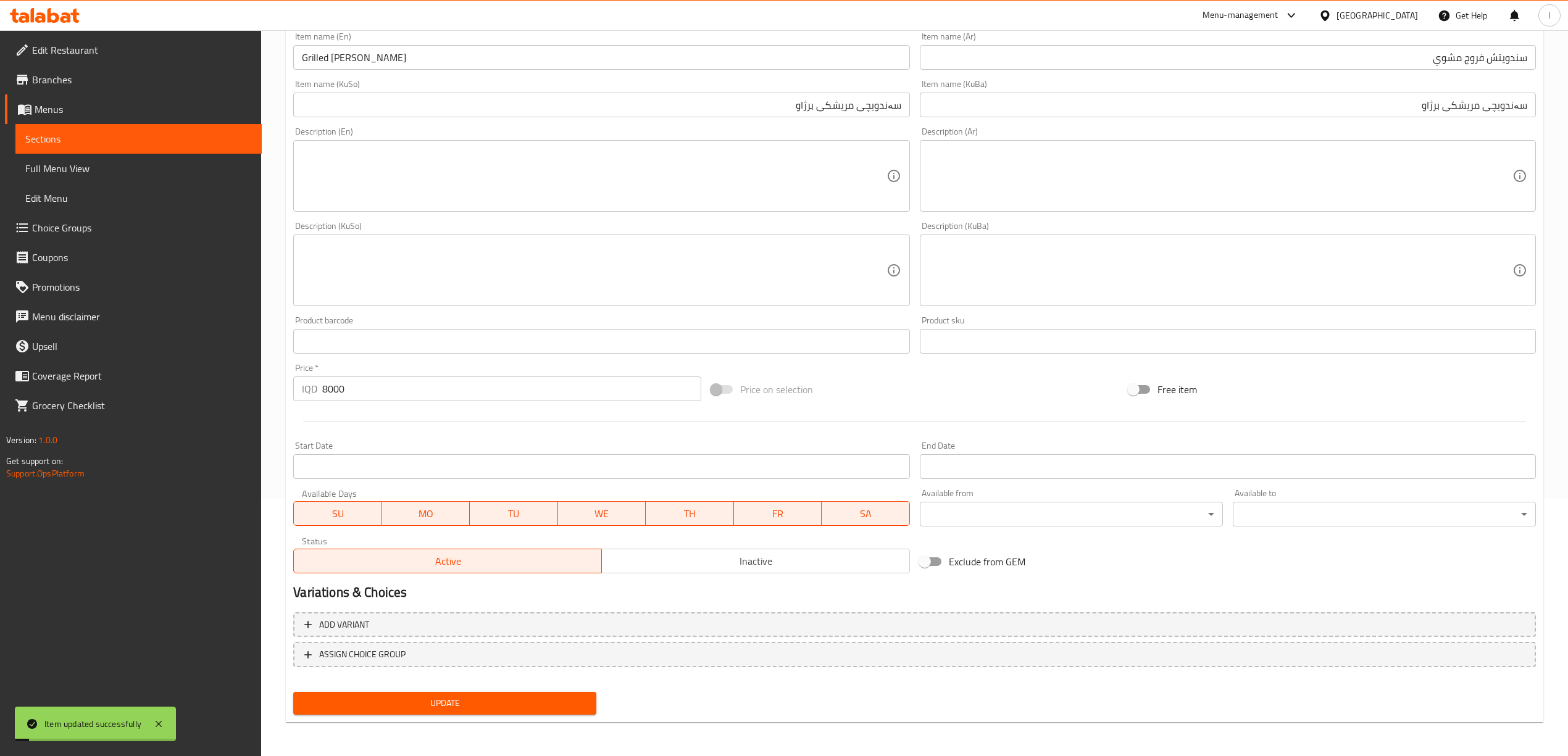
click at [84, 171] on span "Full Menu View" at bounding box center [138, 168] width 227 height 15
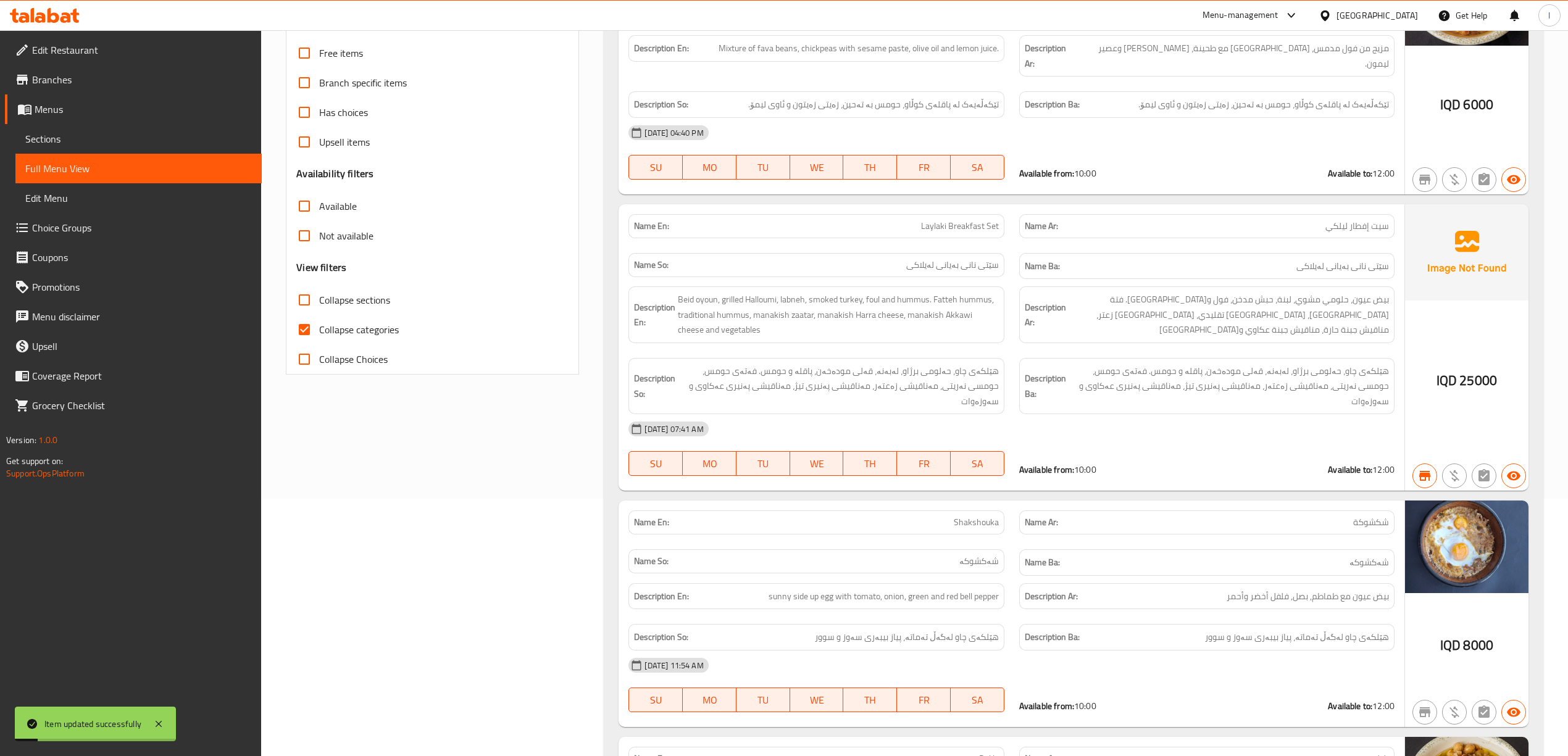
scroll to position [175, 0]
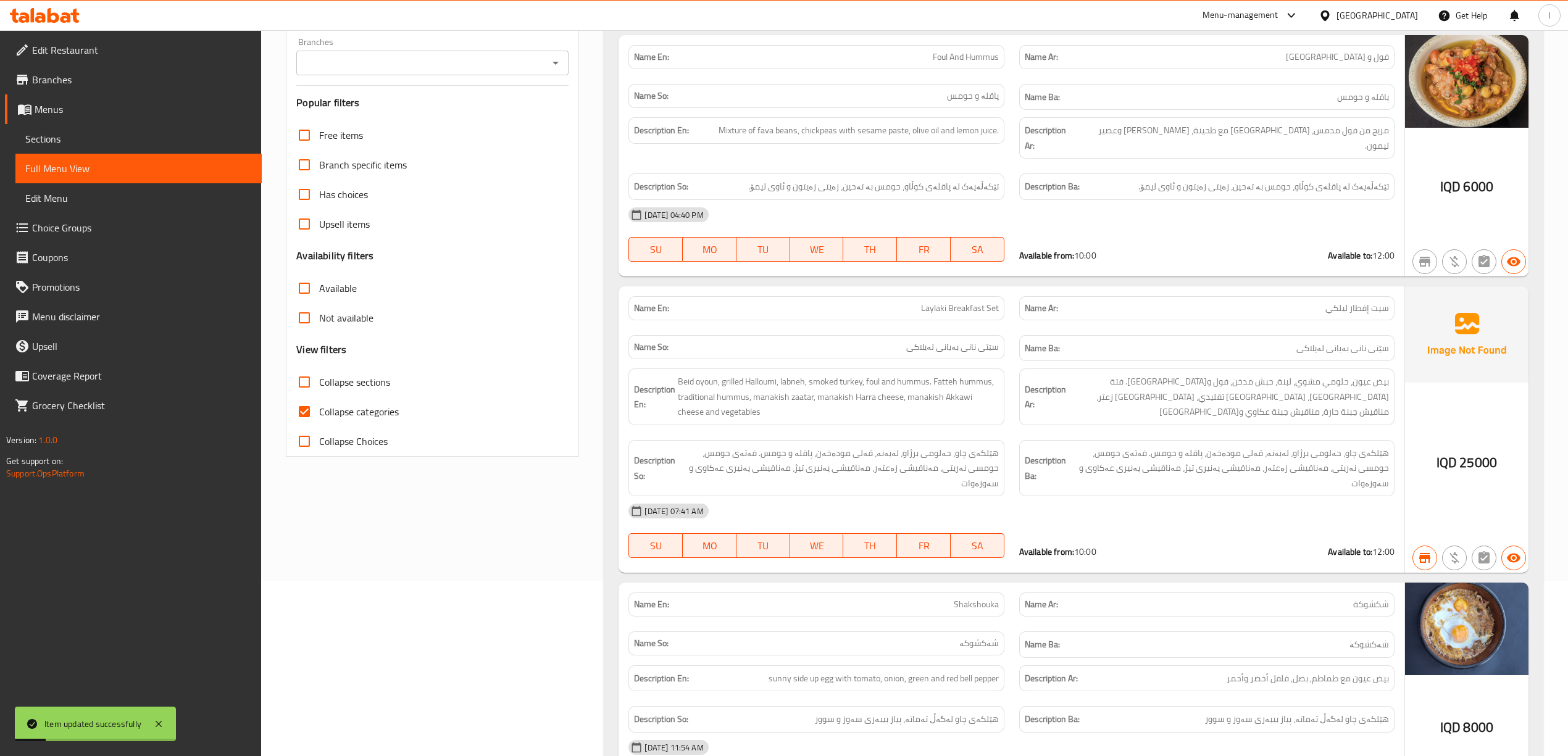
click at [356, 408] on span "Collapse categories" at bounding box center [358, 412] width 79 height 15
click at [319, 408] on input "Collapse categories" at bounding box center [304, 411] width 29 height 29
checkbox input "false"
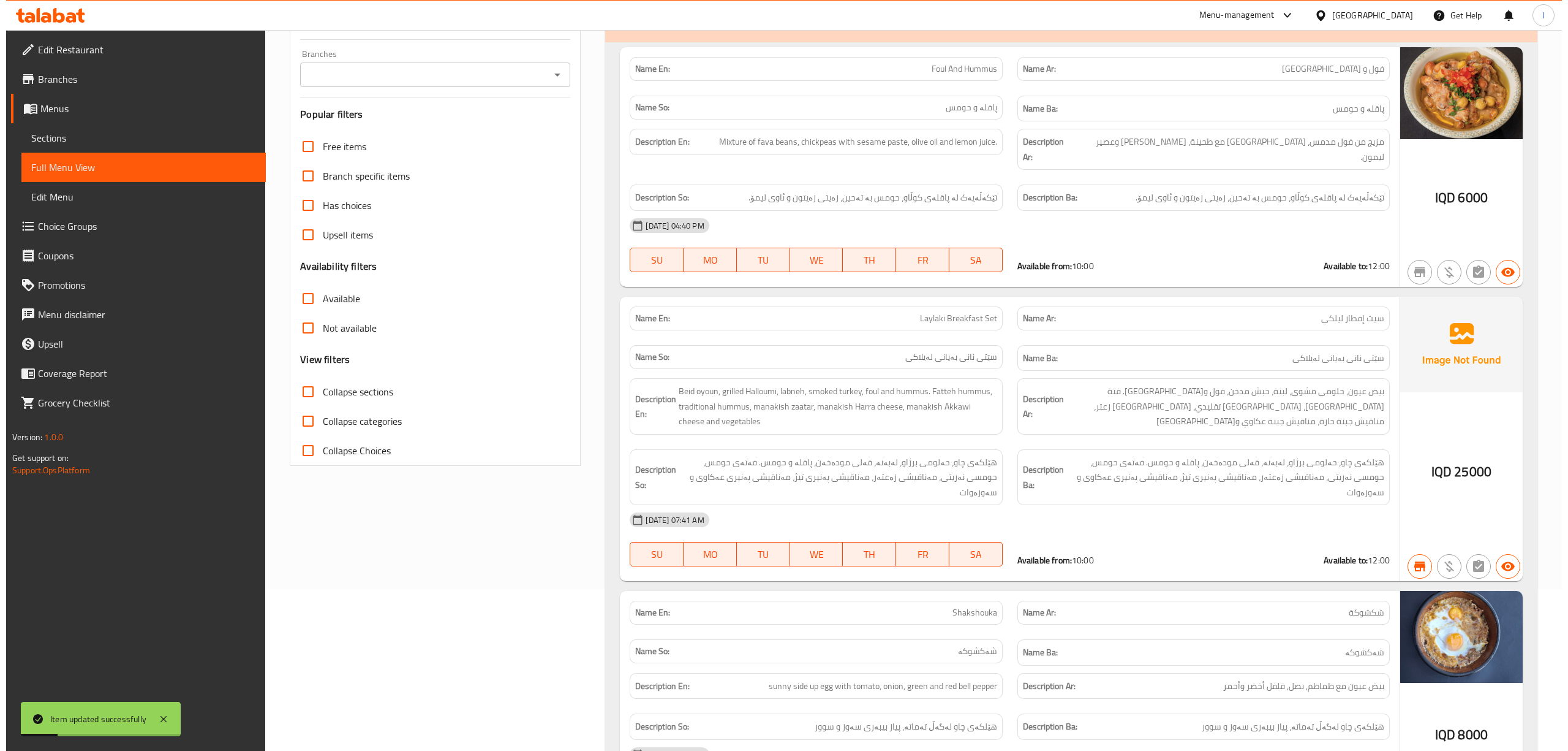
scroll to position [0, 0]
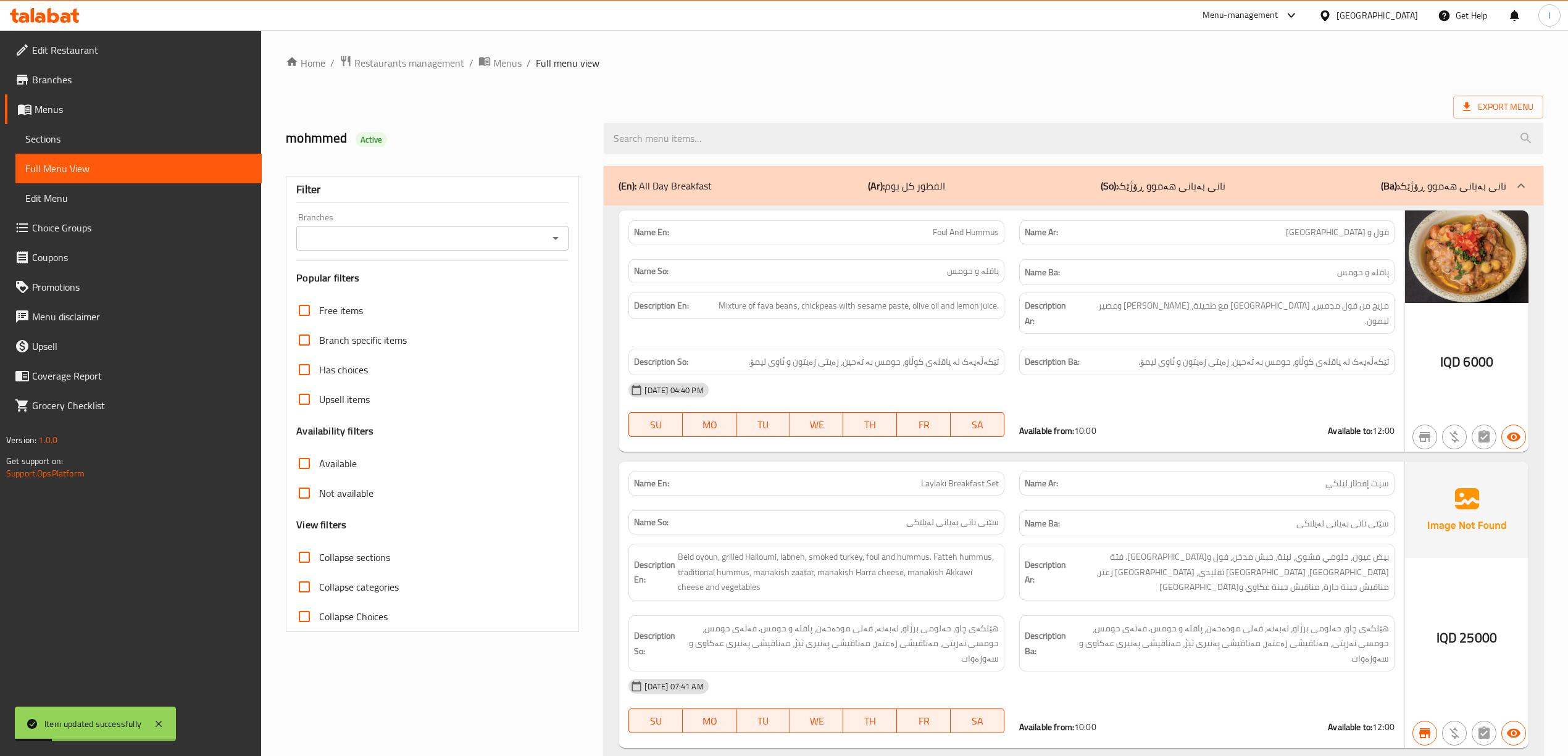
click at [388, 234] on input "Branches" at bounding box center [422, 238] width 245 height 17
click at [383, 287] on li "Laylaki, Empire" at bounding box center [431, 292] width 272 height 22
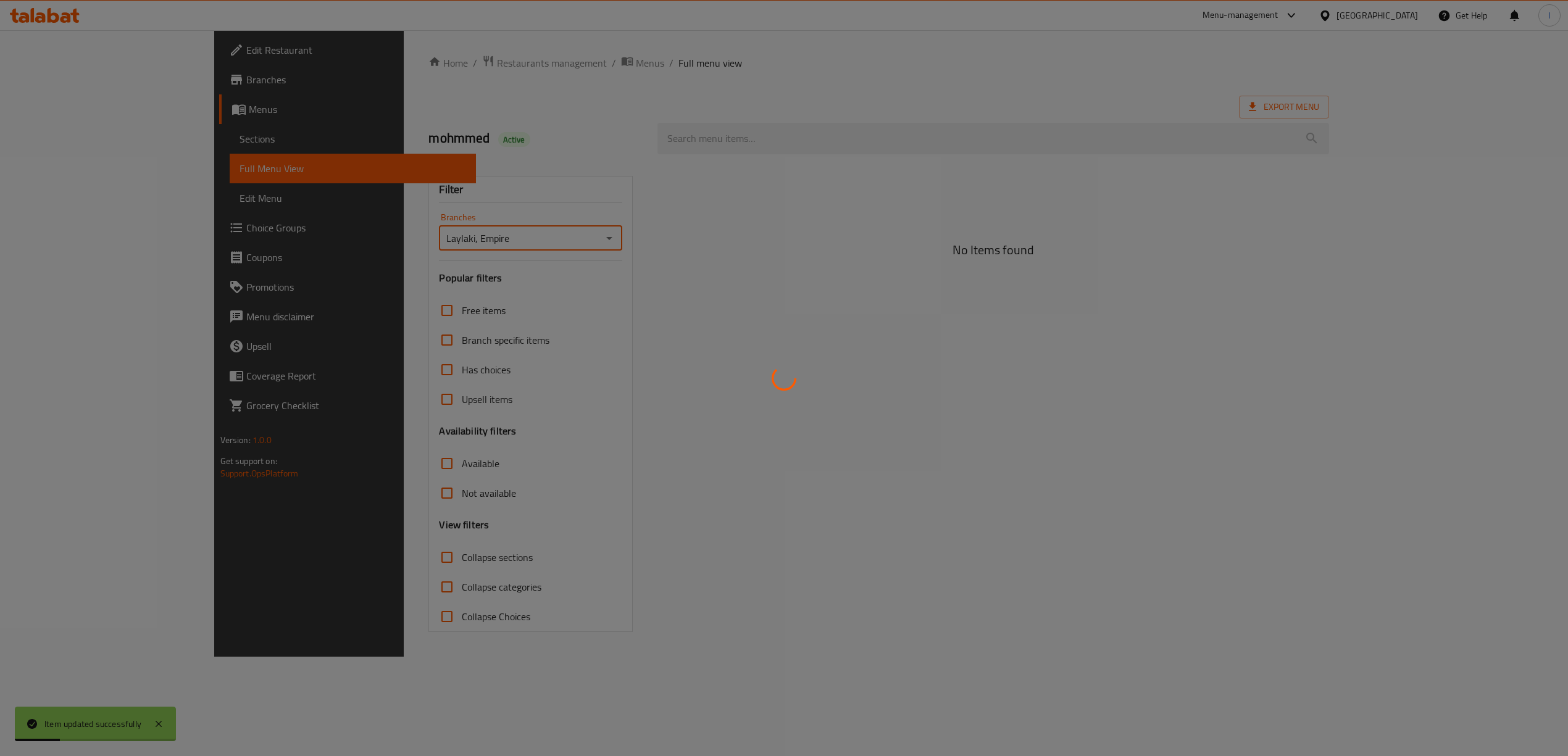
type input "Laylaki, Empire"
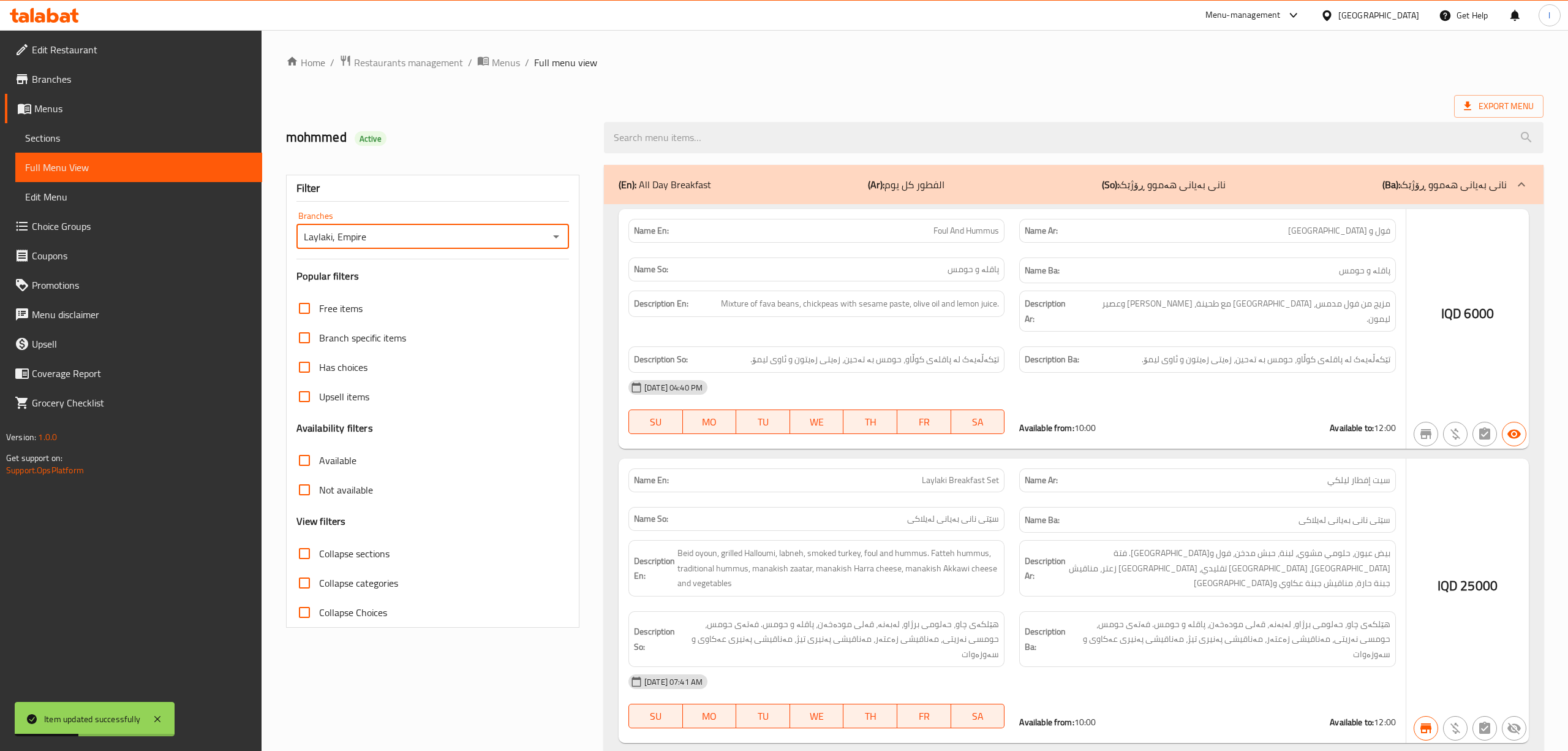
click at [713, 134] on div at bounding box center [784, 375] width 1568 height 751
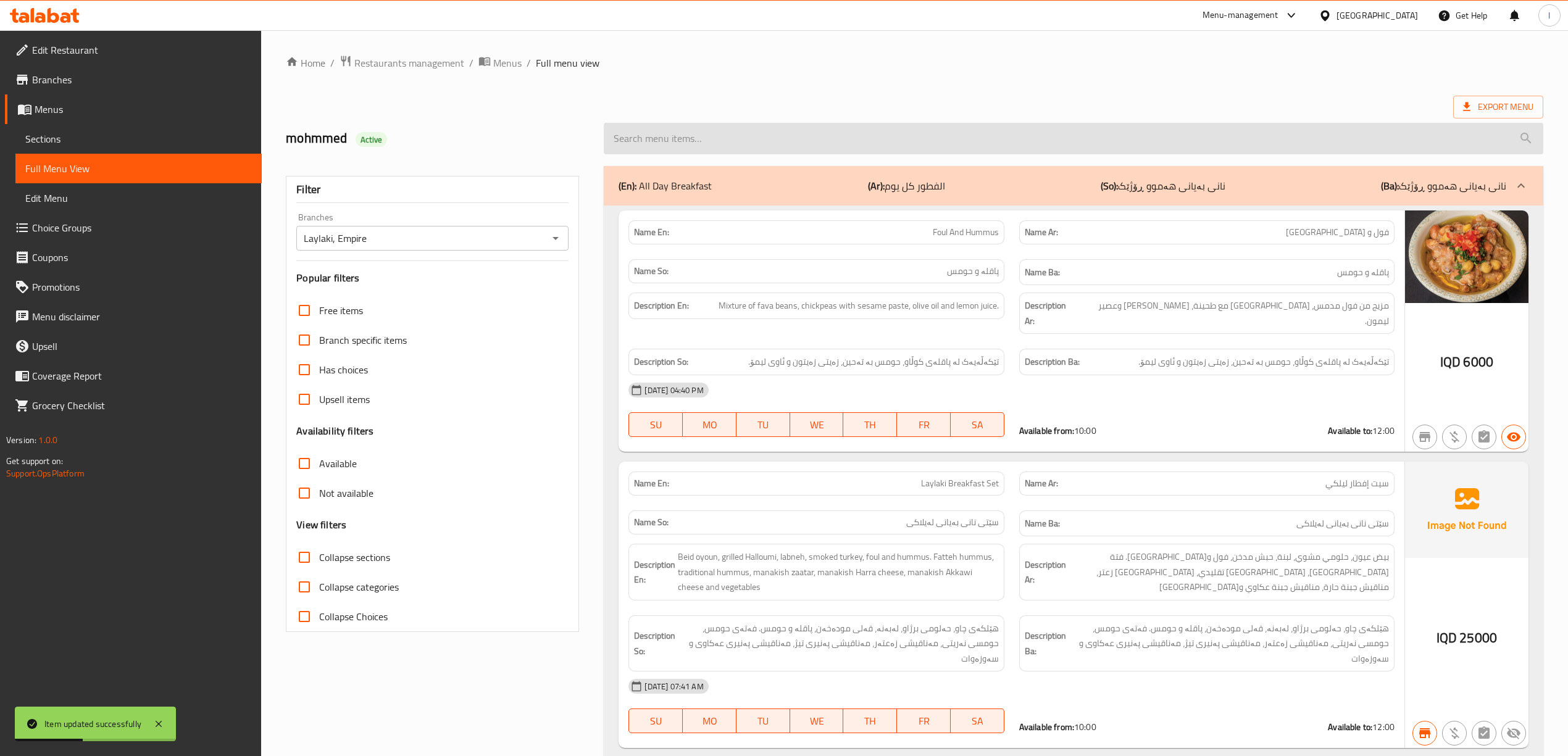
click at [720, 144] on input "search" at bounding box center [1073, 139] width 939 height 32
paste input "Grilled [PERSON_NAME]"
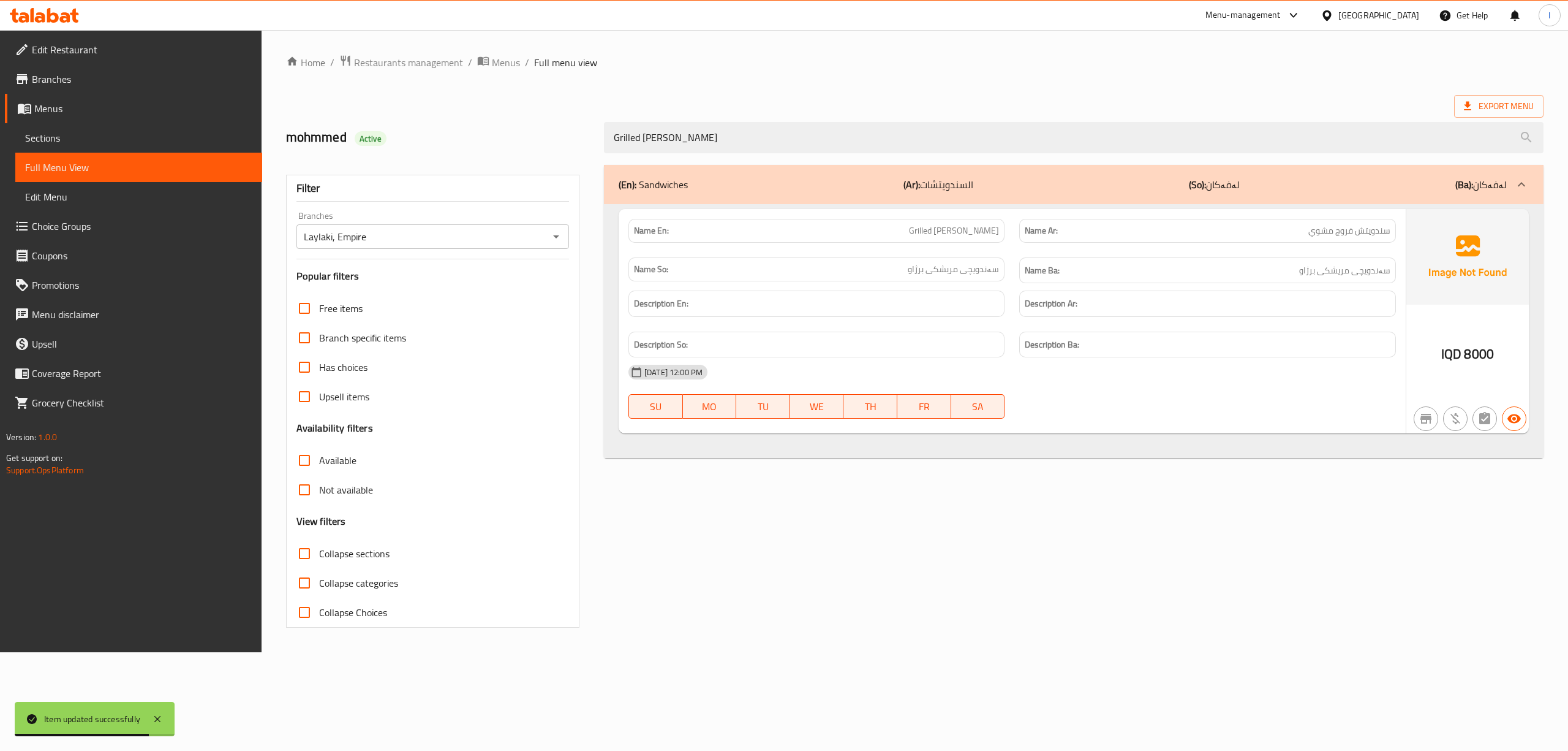
type input "Grilled [PERSON_NAME]"
